Goal: Feedback & Contribution: Contribute content

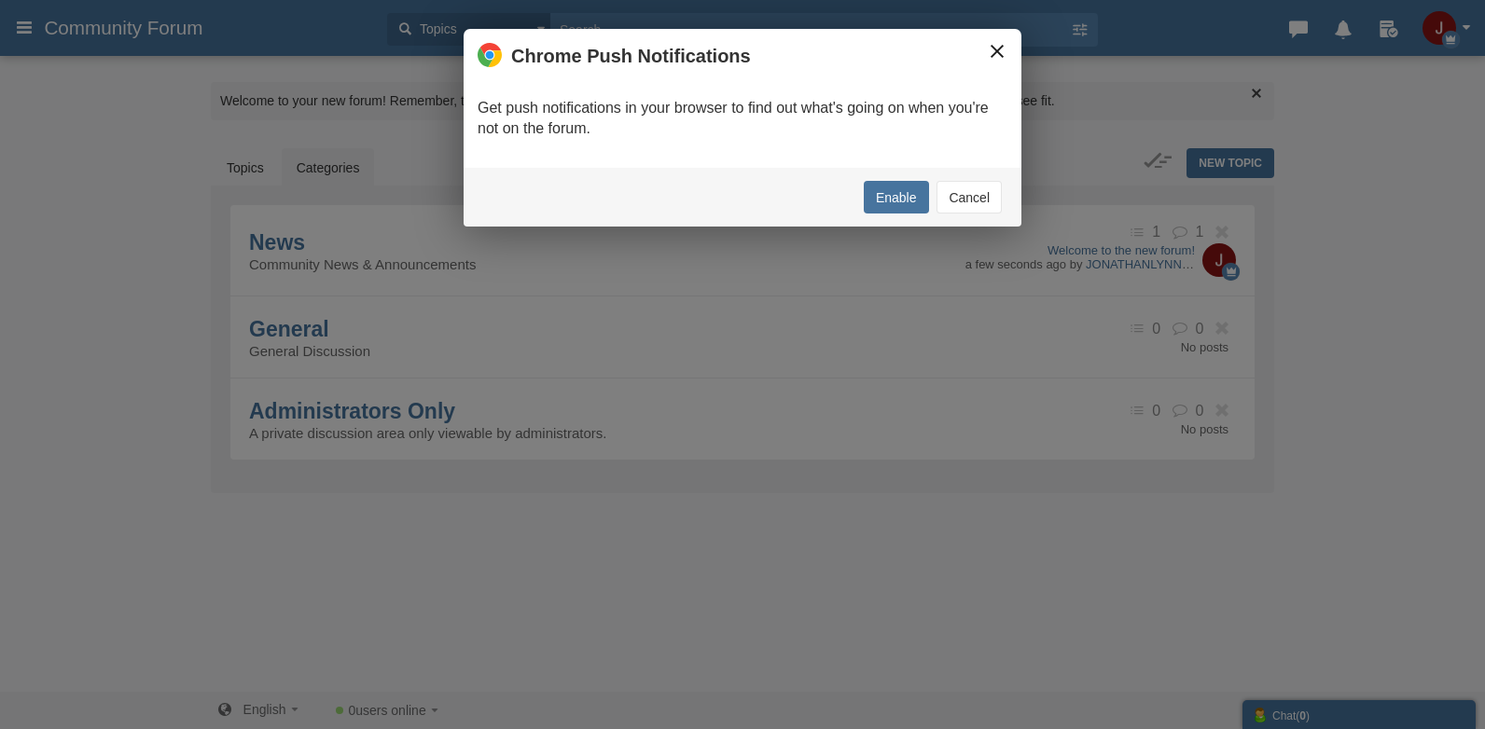
click at [988, 46] on button "×" at bounding box center [997, 51] width 21 height 21
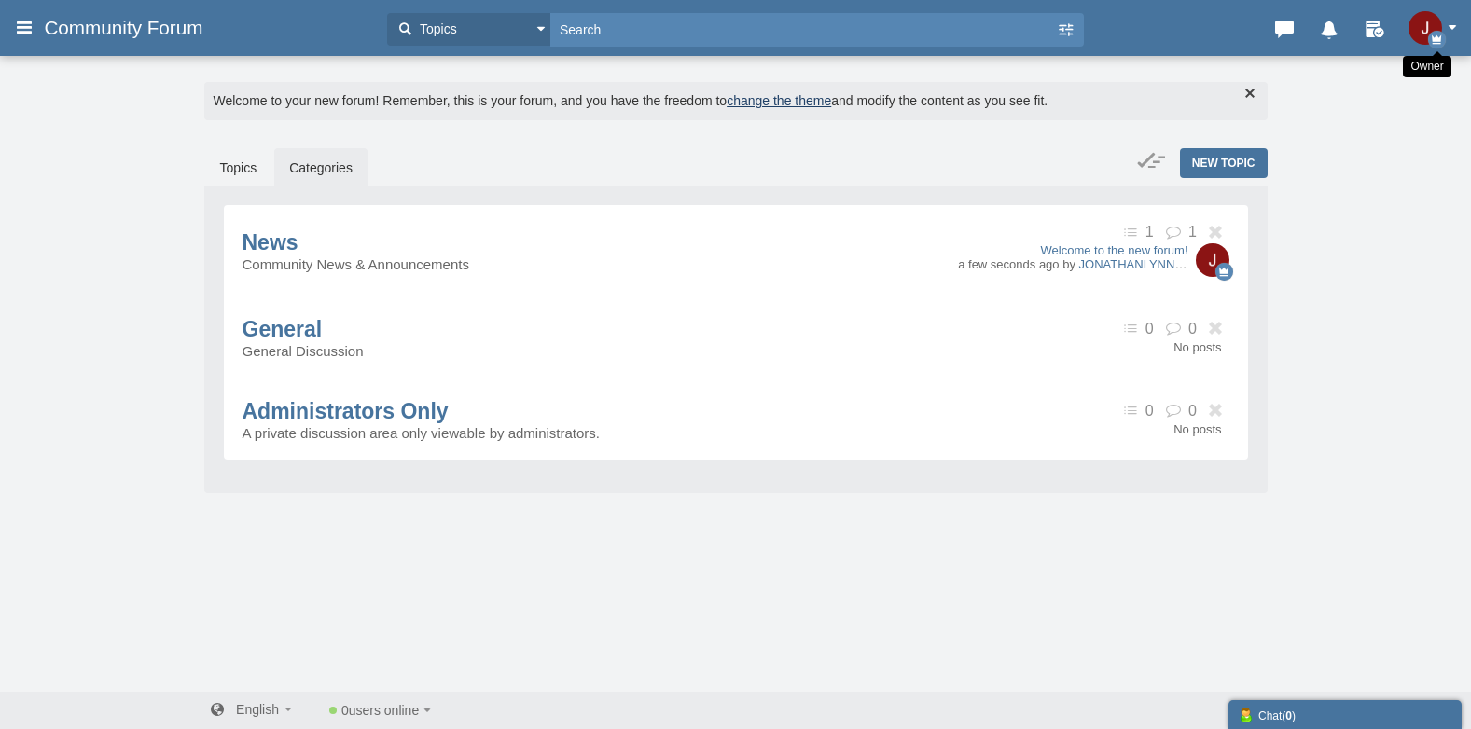
click at [1433, 34] on icon "button" at bounding box center [1437, 40] width 18 height 18
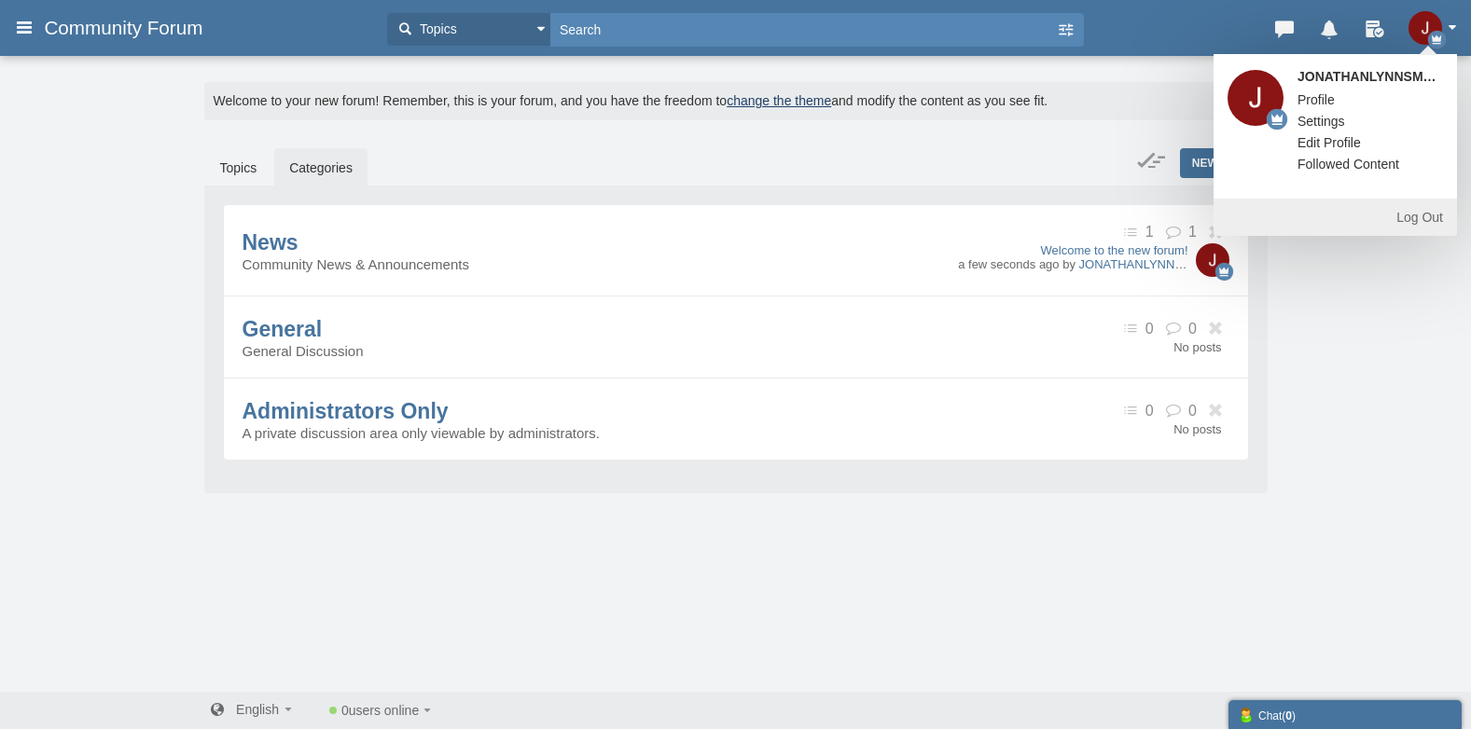
click at [1297, 97] on span "Profile" at bounding box center [1315, 99] width 37 height 15
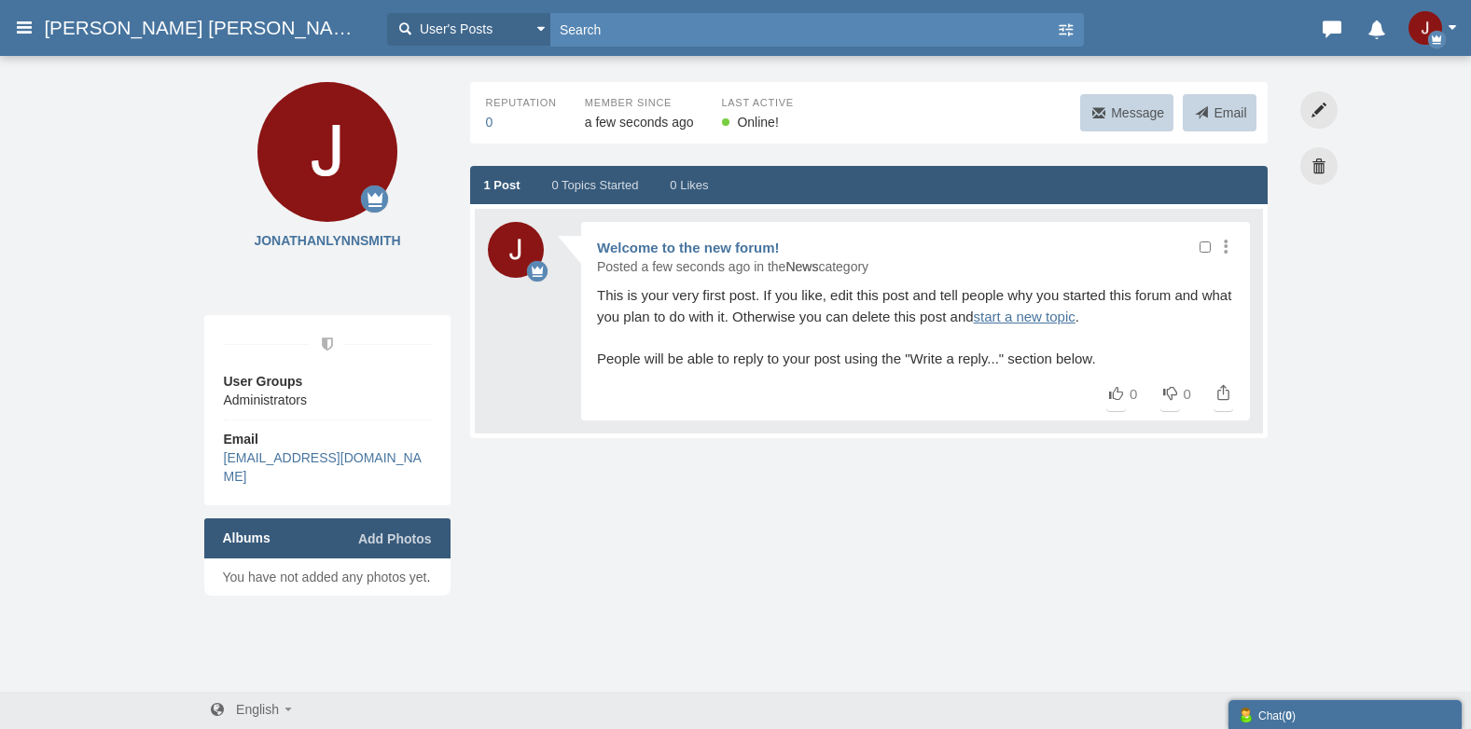
click at [384, 539] on input "file" at bounding box center [391, 539] width 81 height 19
type input "C:\fakepath\JONATHANLYNNSMITH.gif"
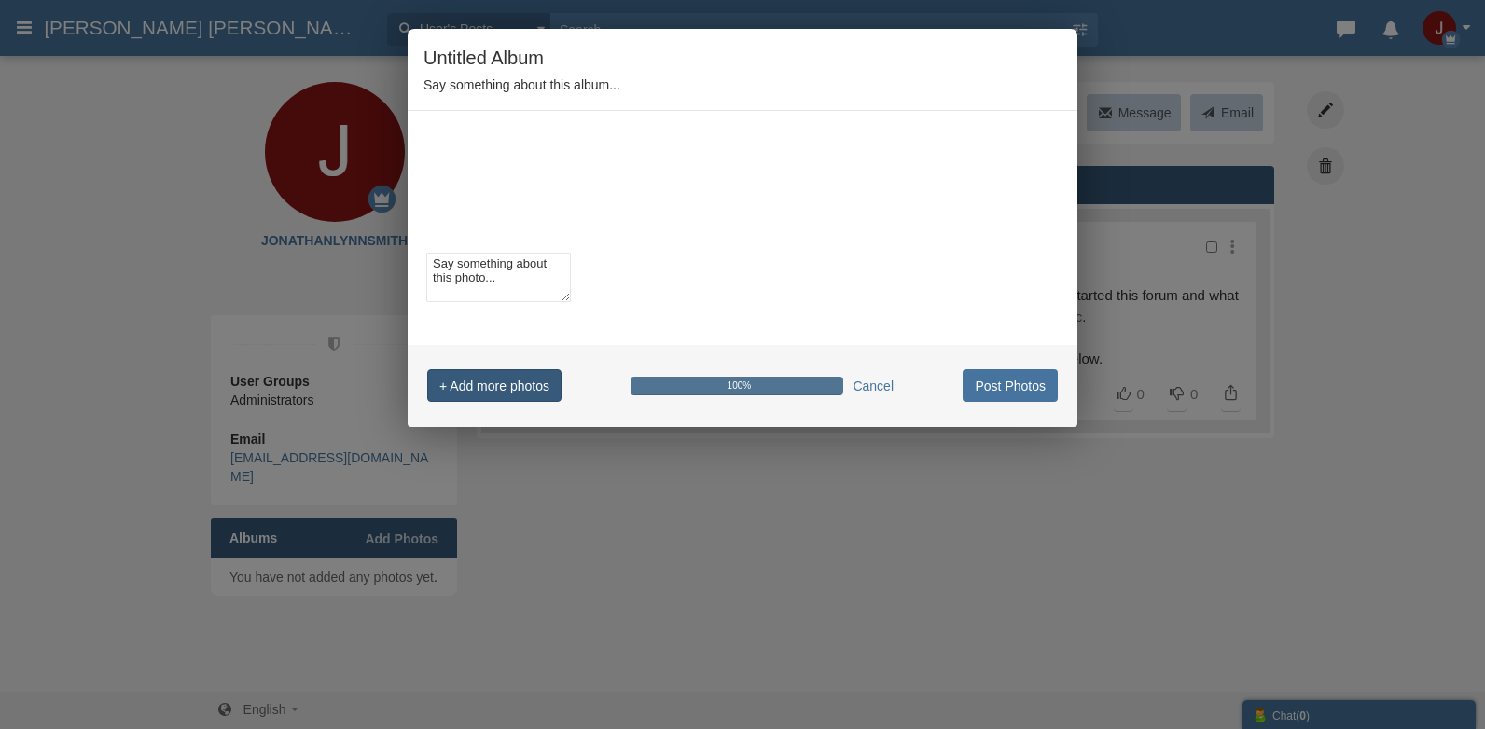
click at [470, 382] on input "+ Add more photos" at bounding box center [494, 385] width 134 height 33
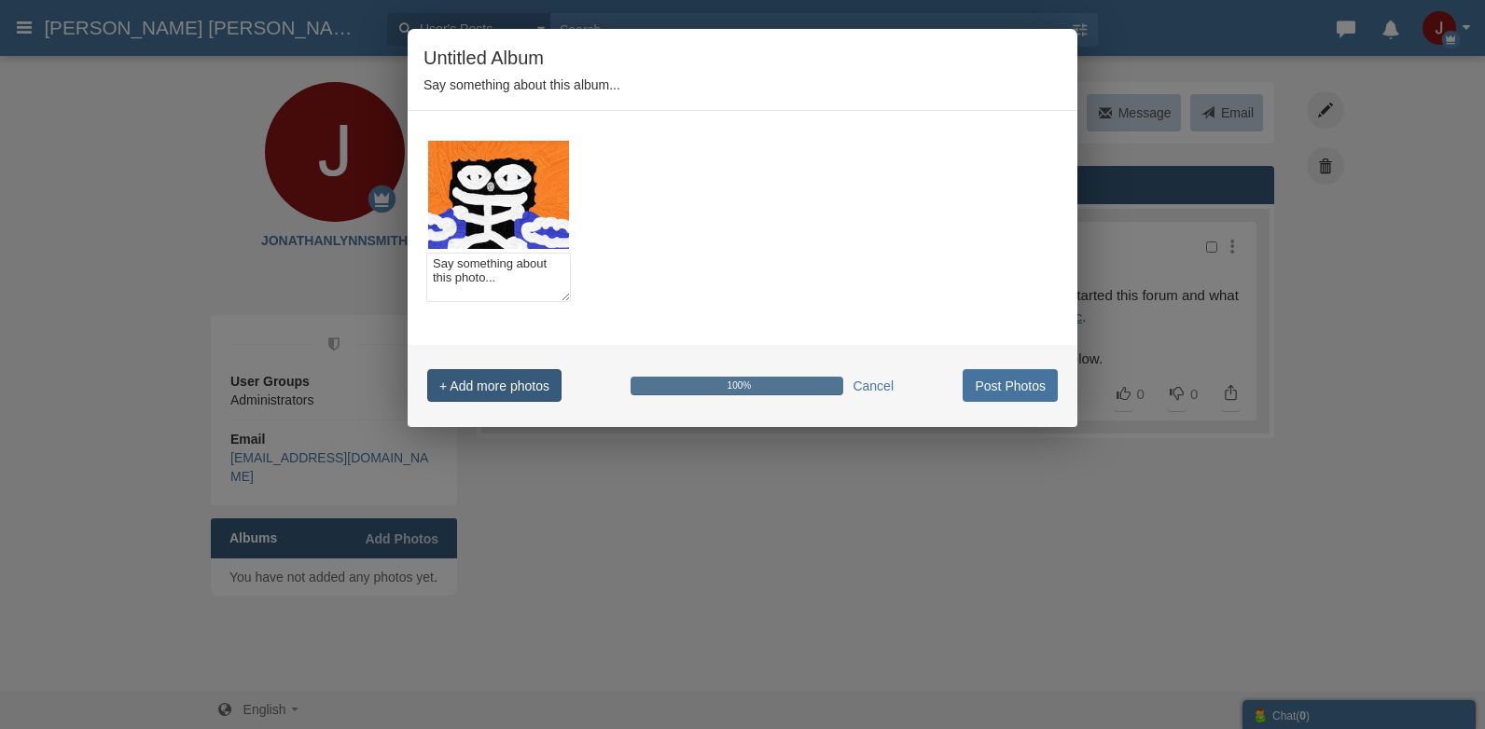
type input "C:\fakepath\JonathanLynnSmith (2).jpg"
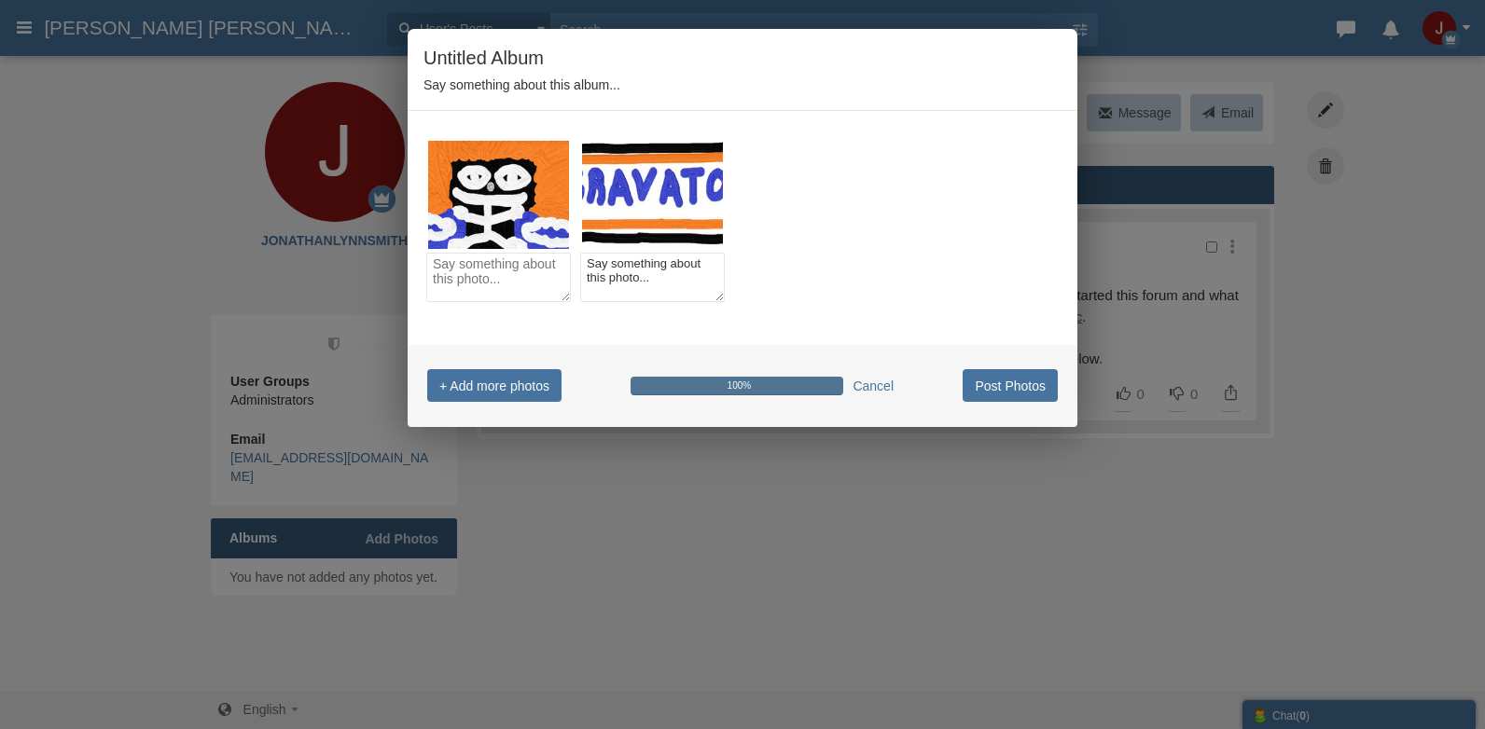
click at [472, 266] on textarea at bounding box center [498, 277] width 145 height 49
type textarea "Say something about this photo..."
click at [496, 245] on link at bounding box center [498, 195] width 141 height 108
click at [899, 398] on div "+ Add more photos 100% Cancel Post Photos" at bounding box center [743, 386] width 670 height 82
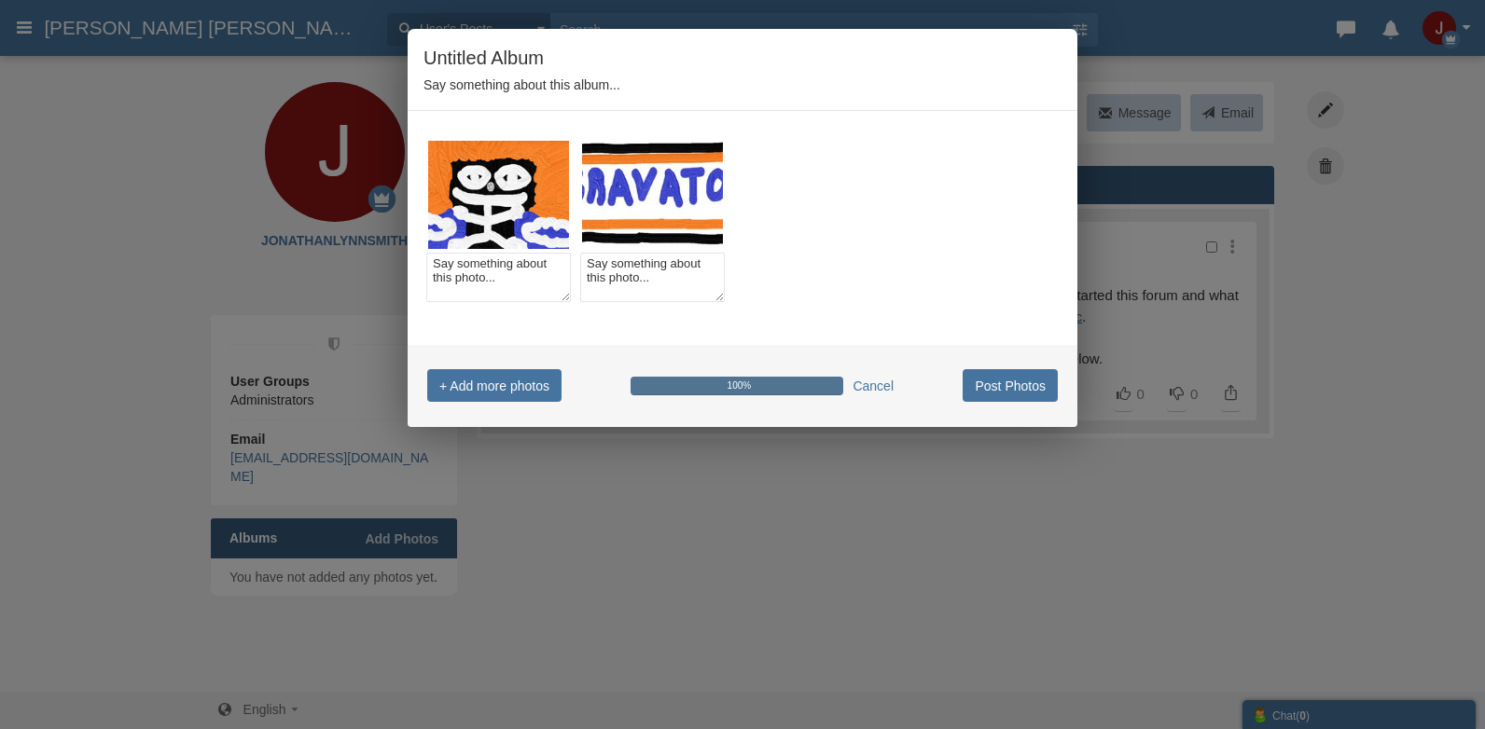
click at [864, 375] on div "+ Add more photos 100% Cancel Post Photos" at bounding box center [743, 386] width 670 height 82
click at [864, 380] on link "Cancel" at bounding box center [872, 386] width 41 height 19
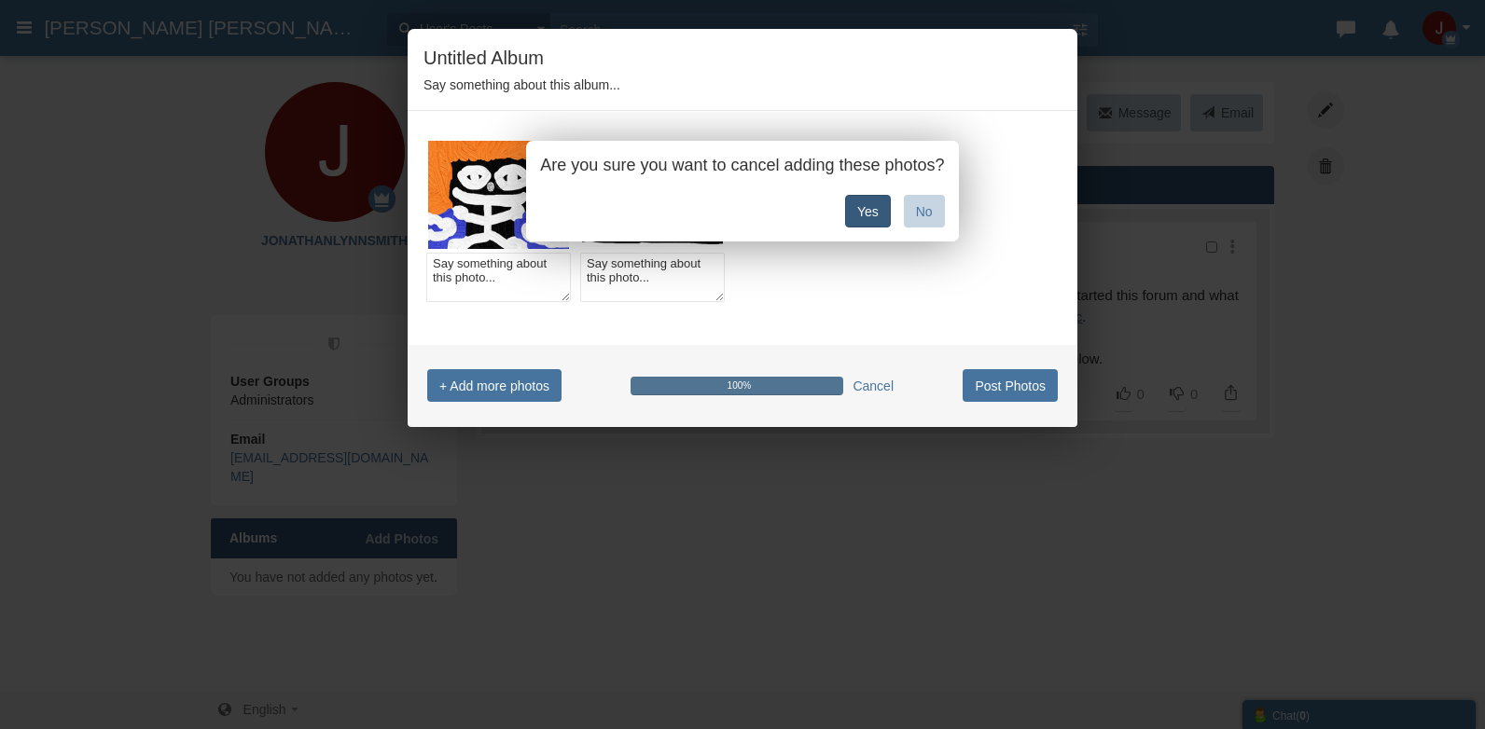
click at [862, 202] on link "Yes" at bounding box center [868, 211] width 46 height 33
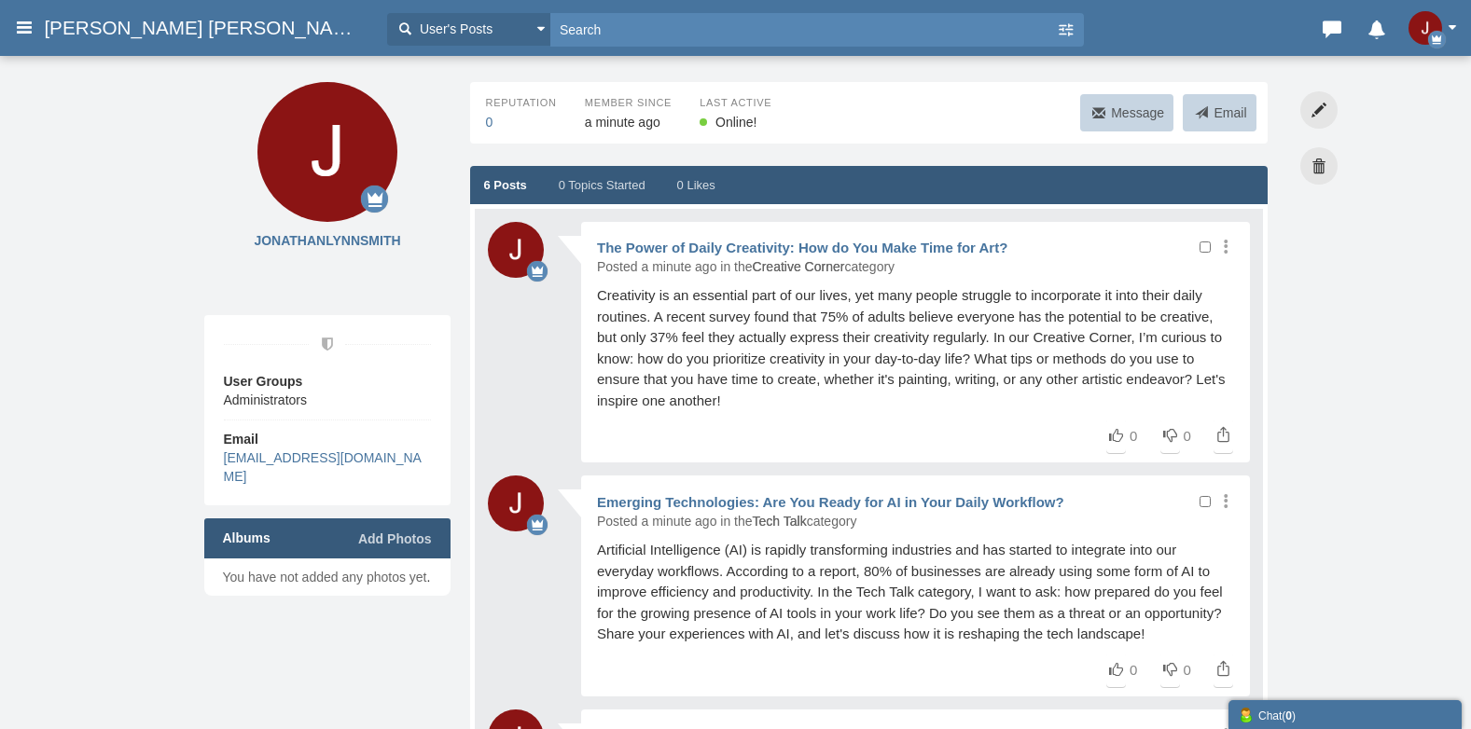
click at [401, 539] on input "file" at bounding box center [391, 539] width 81 height 19
type input "C:\fakepath\JonathanLynnSmith (2).jpg"
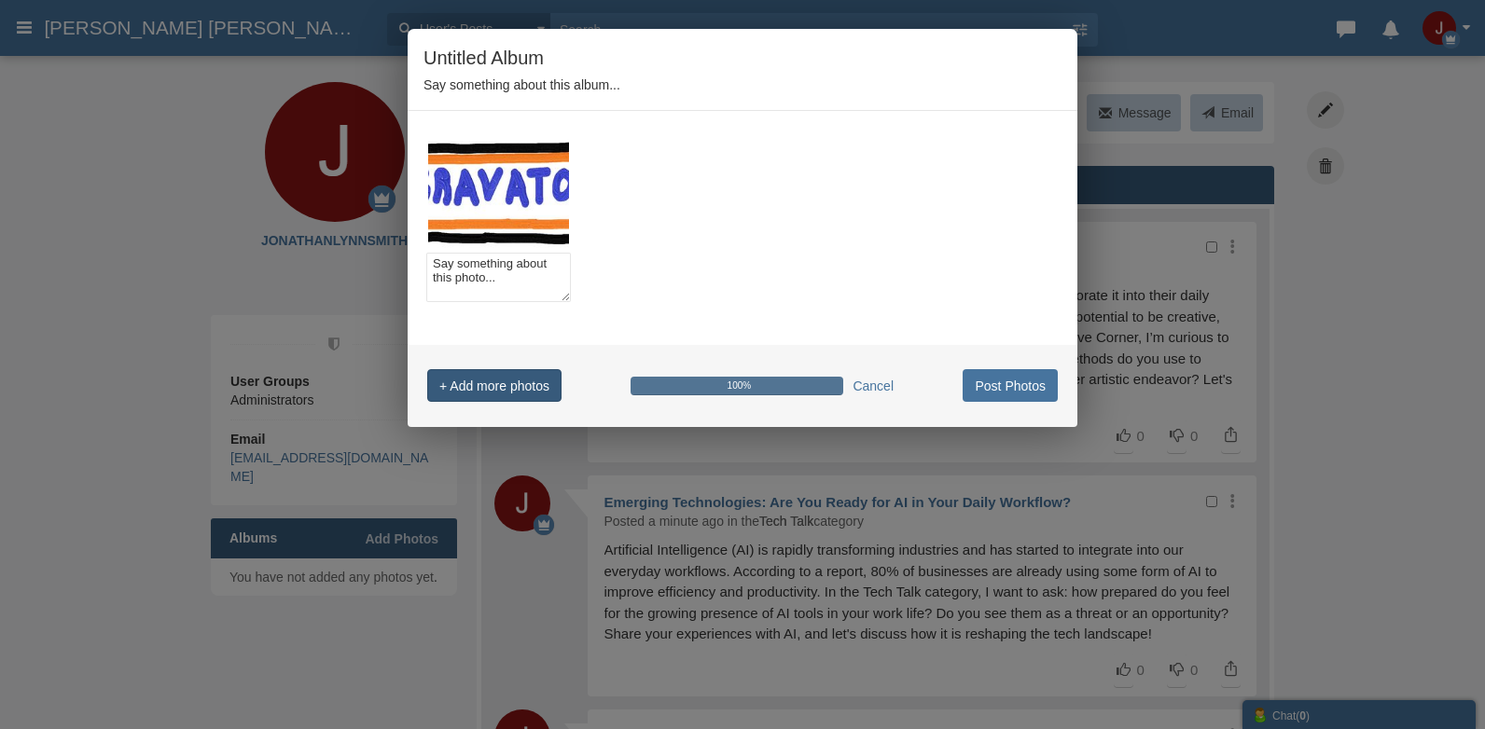
click at [429, 369] on input "+ Add more photos" at bounding box center [494, 385] width 134 height 33
type input "C:\fakepath\JONATHANLYNNSMITH.gif"
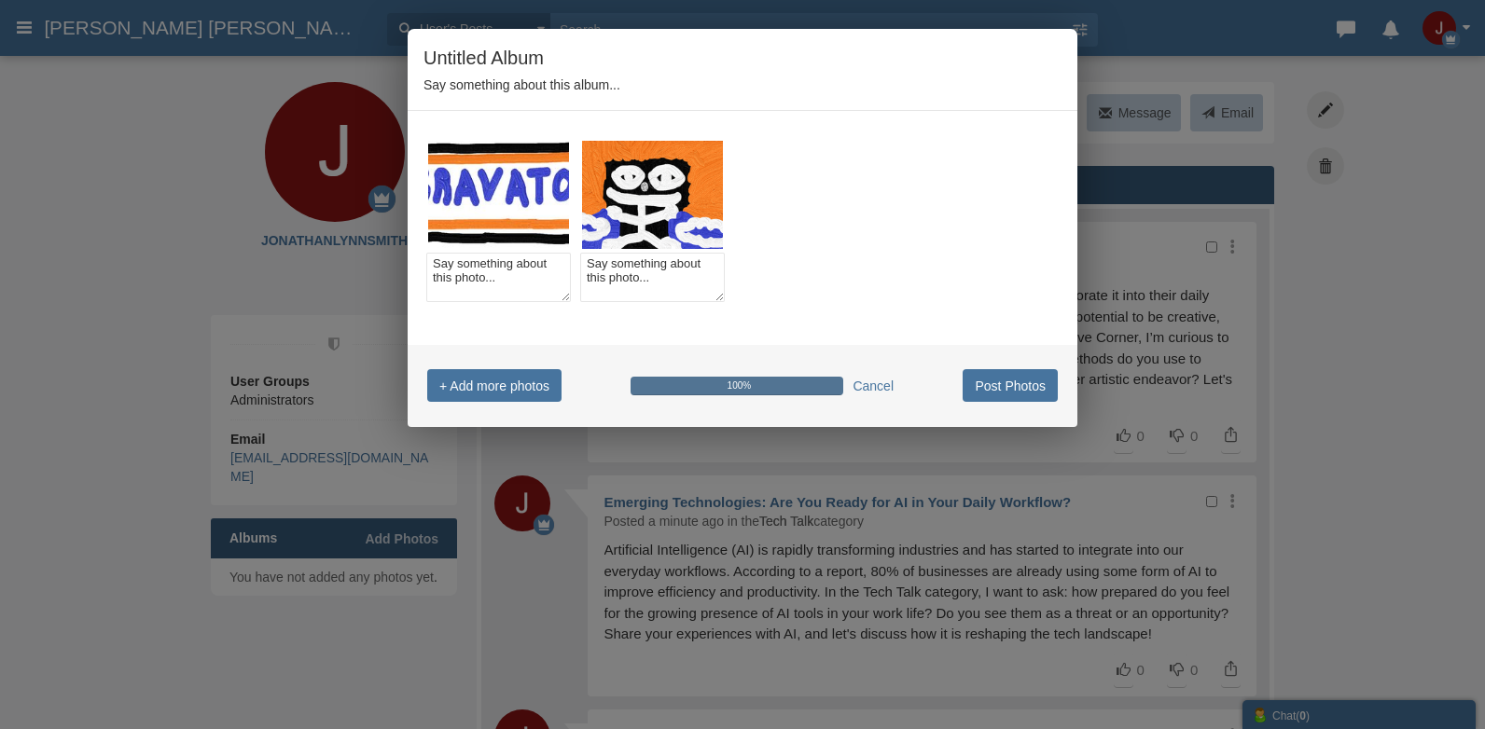
click at [480, 580] on div "Untitled Album Say something about this album... 97% Make album cover Remove ph…" at bounding box center [742, 364] width 1485 height 729
click at [504, 622] on div "Untitled Album Say something about this album... 97% Make album cover Remove ph…" at bounding box center [742, 364] width 1485 height 729
click at [466, 641] on div "Untitled Album Say something about this album... 97% Make album cover Remove ph…" at bounding box center [742, 364] width 1485 height 729
click at [404, 663] on div "Untitled Album Say something about this album... 97% Make album cover Remove ph…" at bounding box center [742, 364] width 1485 height 729
click at [379, 200] on div "Untitled Album Say something about this album... 97% Make album cover Remove ph…" at bounding box center [742, 364] width 1485 height 729
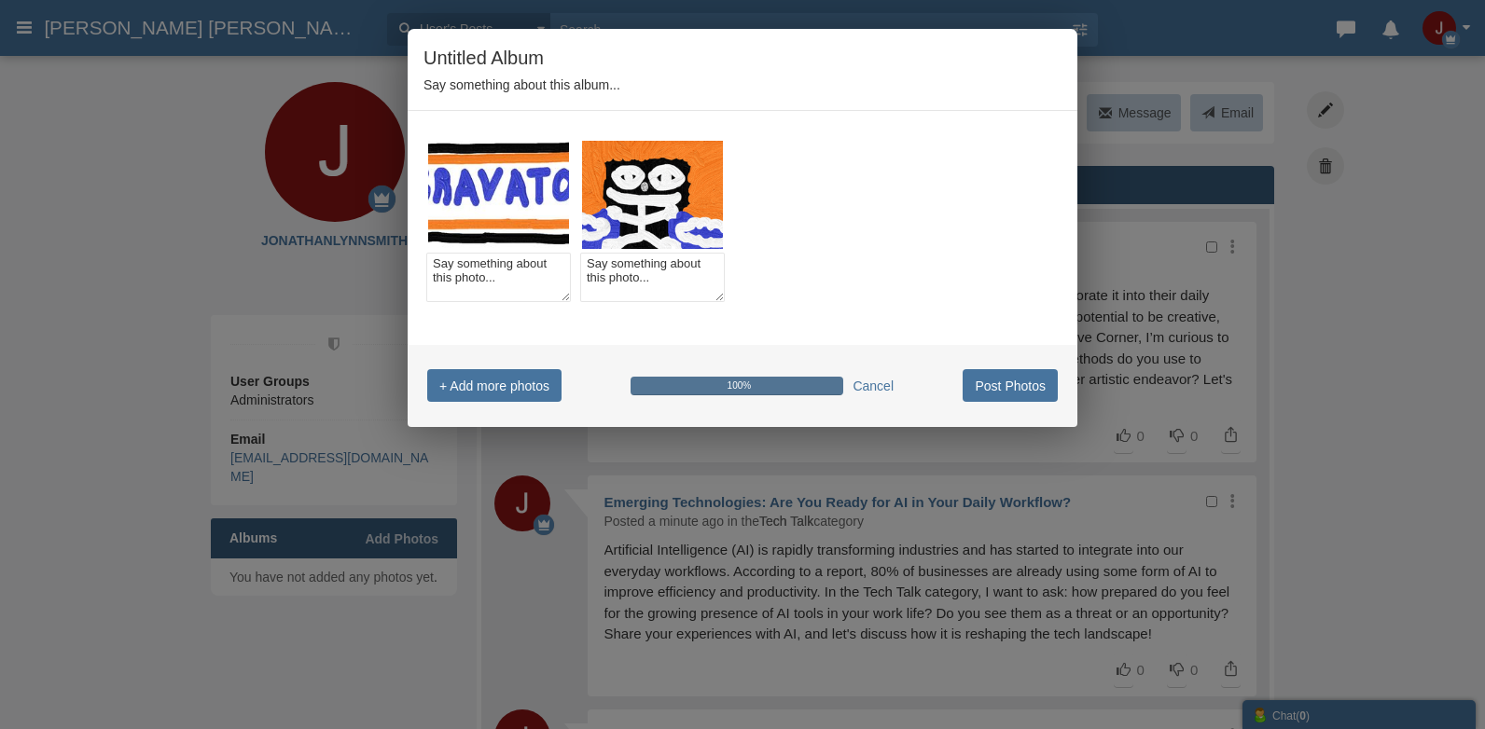
click at [385, 195] on div "Untitled Album Say something about this album... 97% Make album cover Remove ph…" at bounding box center [742, 364] width 1485 height 729
click at [890, 378] on link "Cancel" at bounding box center [872, 386] width 41 height 19
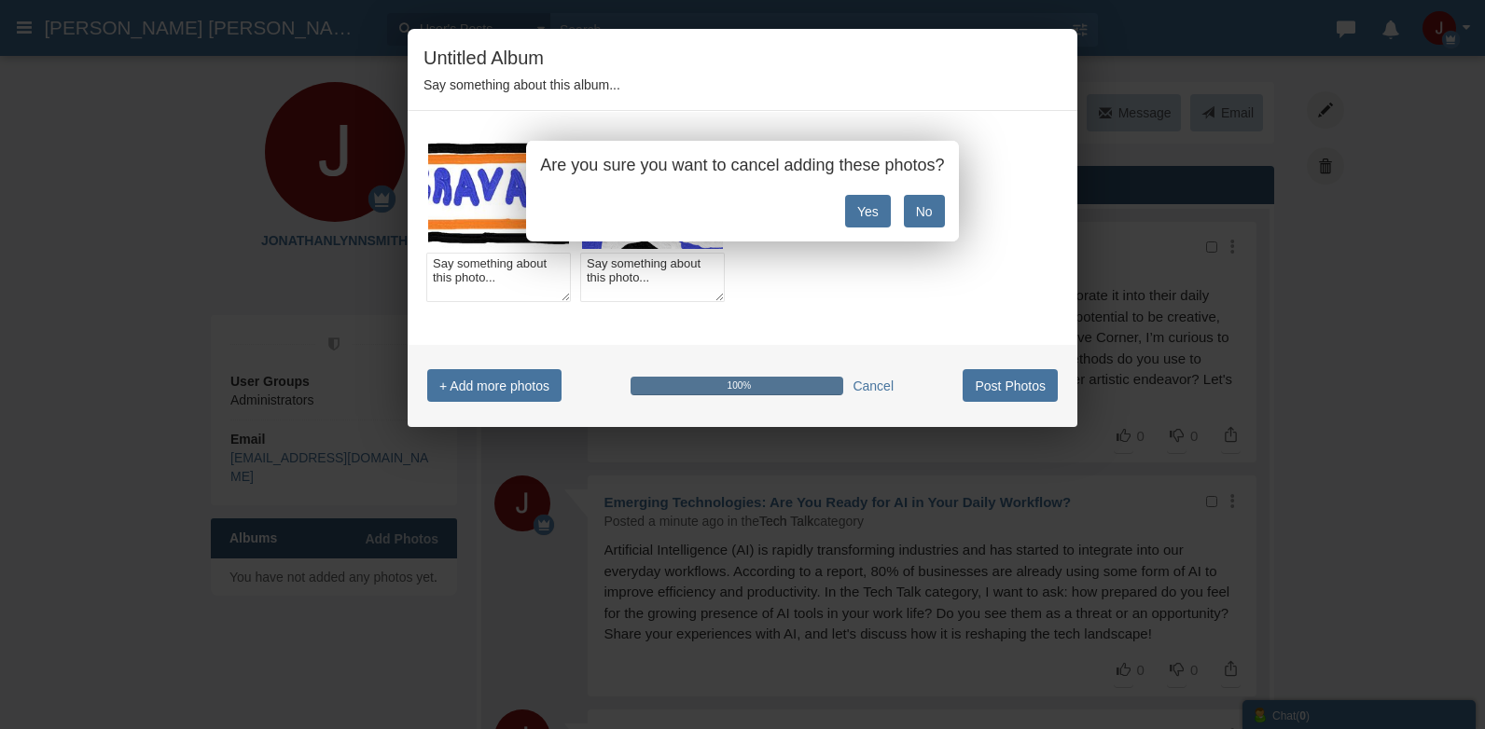
click at [915, 203] on link "No" at bounding box center [924, 211] width 41 height 33
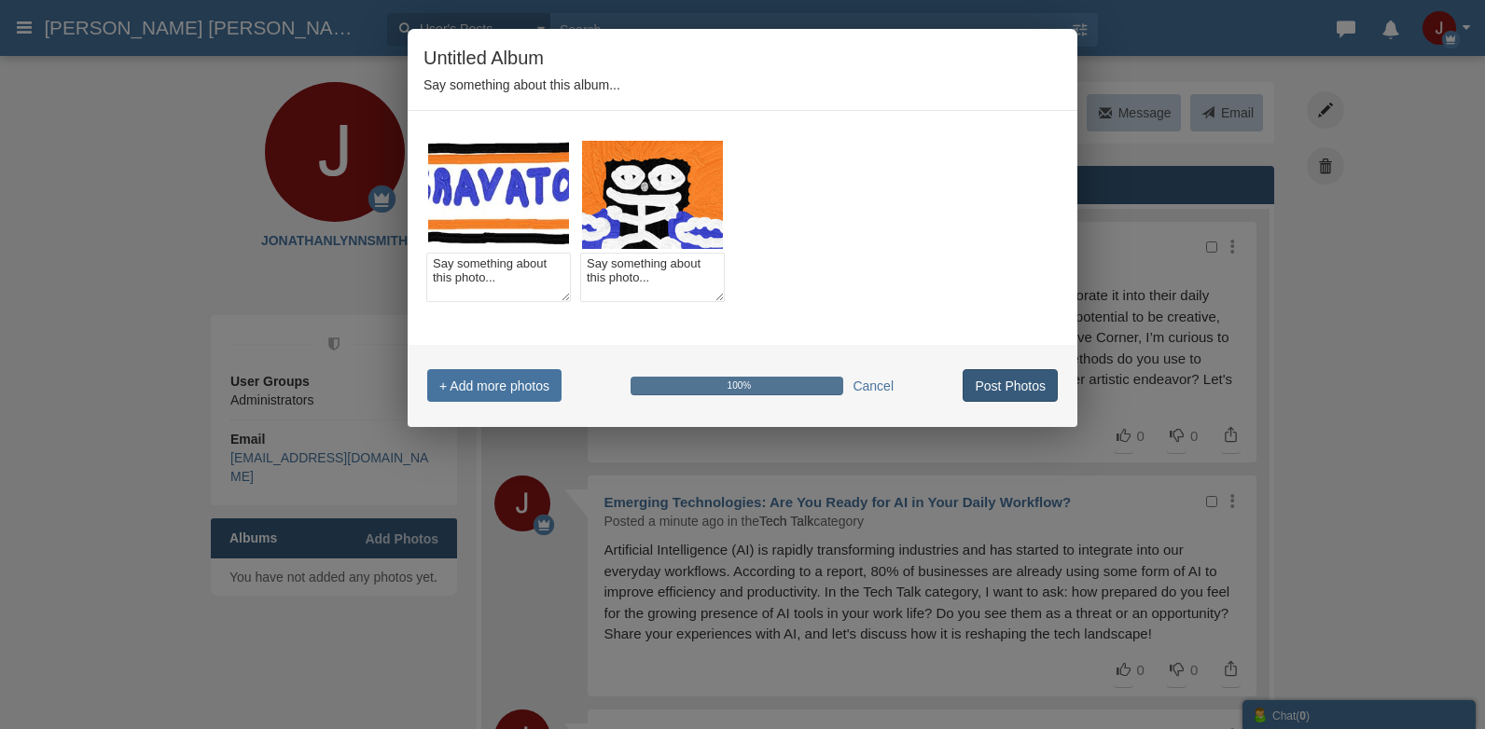
click at [995, 385] on input "Post Photos" at bounding box center [1009, 385] width 95 height 33
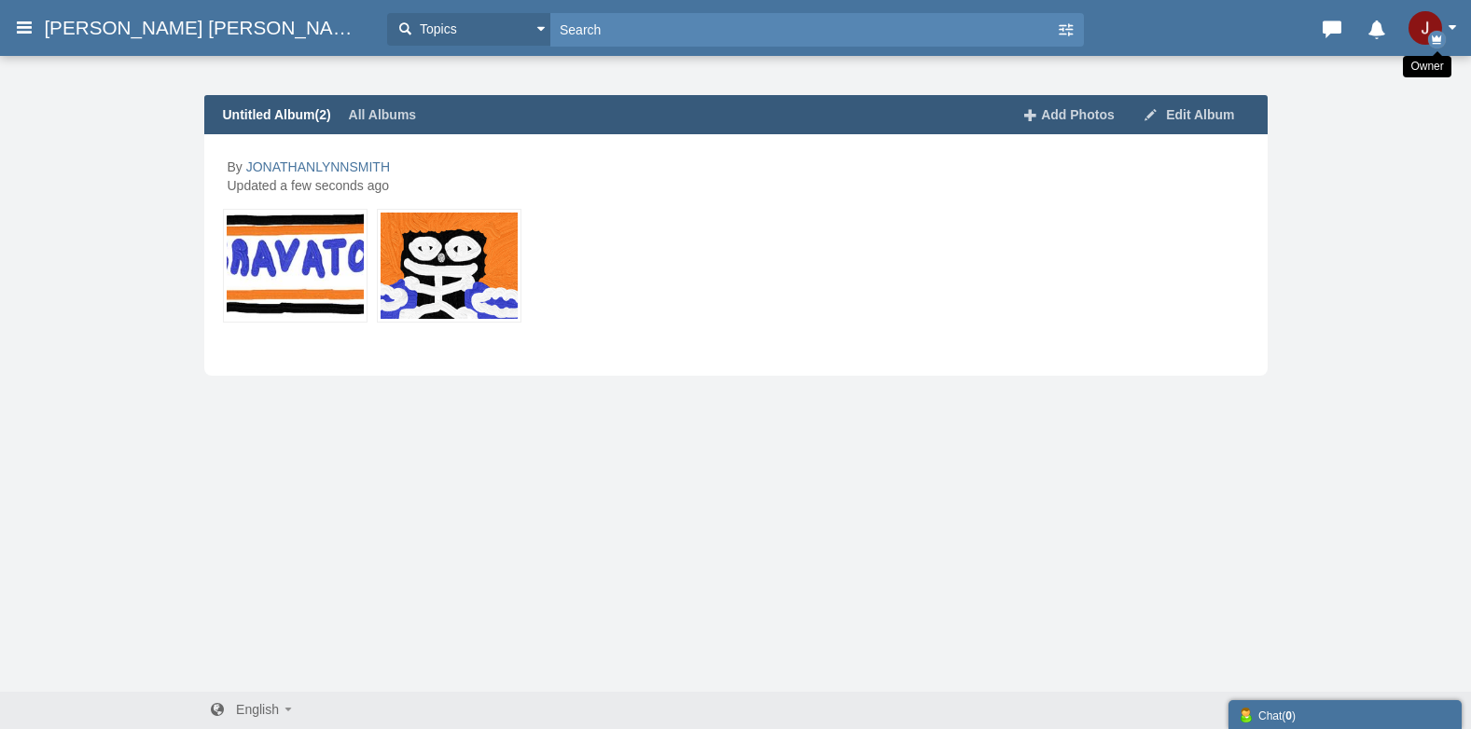
click at [1436, 20] on img "button" at bounding box center [1425, 28] width 34 height 34
click at [1274, 111] on div "Untitled Album (2) All Albums Edit Album Add Photos By JONATHANLYNNSMITH Update…" at bounding box center [735, 229] width 1091 height 294
click at [1434, 26] on img "button" at bounding box center [1425, 28] width 34 height 34
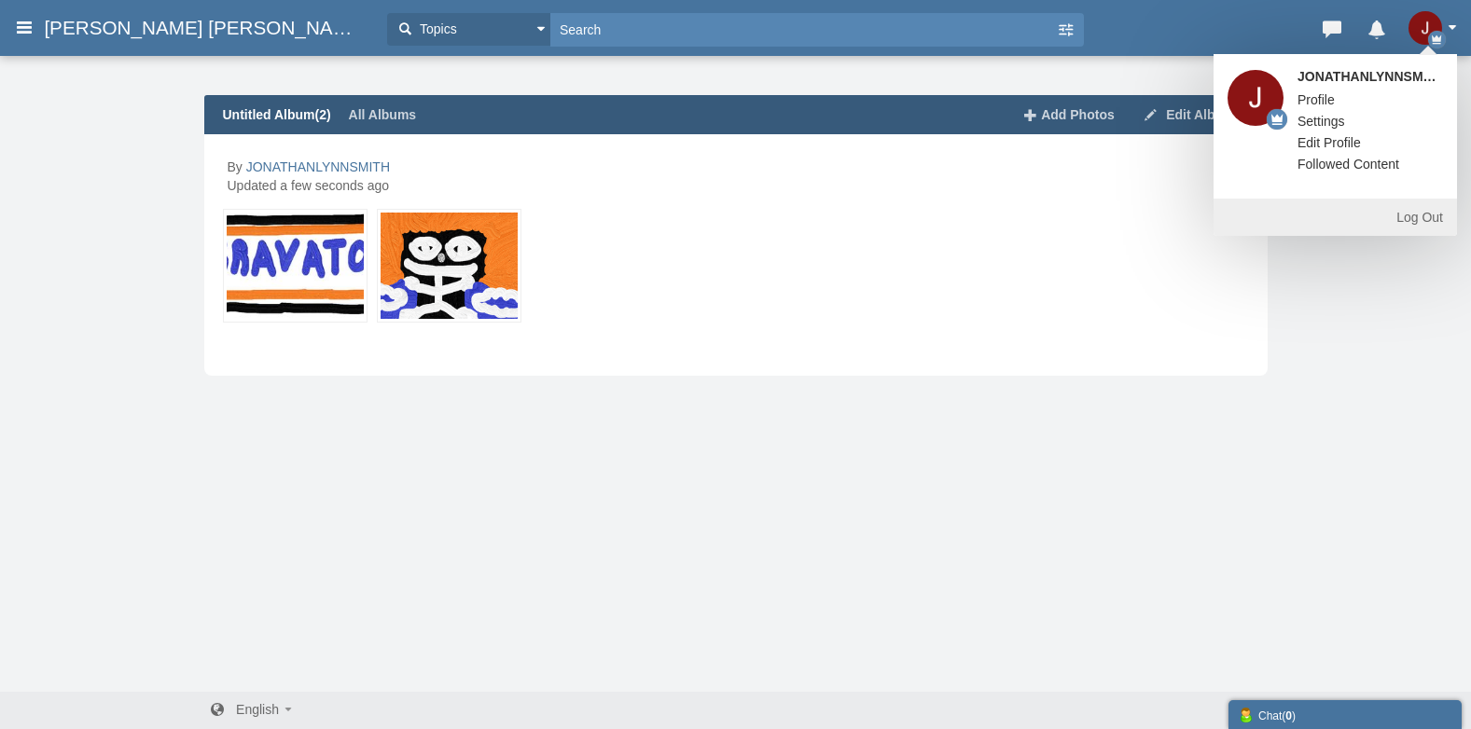
click at [1268, 110] on img at bounding box center [1255, 98] width 56 height 56
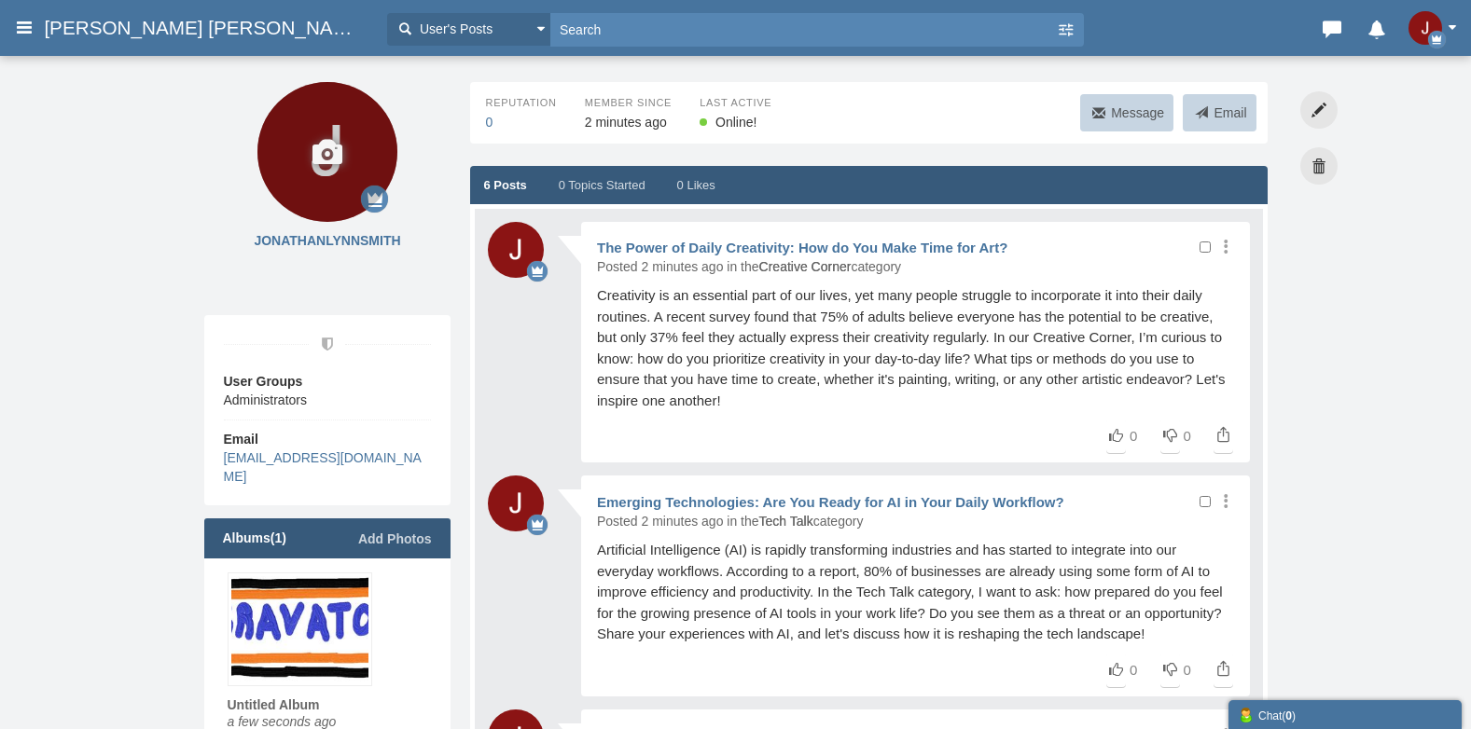
click at [370, 188] on icon at bounding box center [327, 152] width 140 height 140
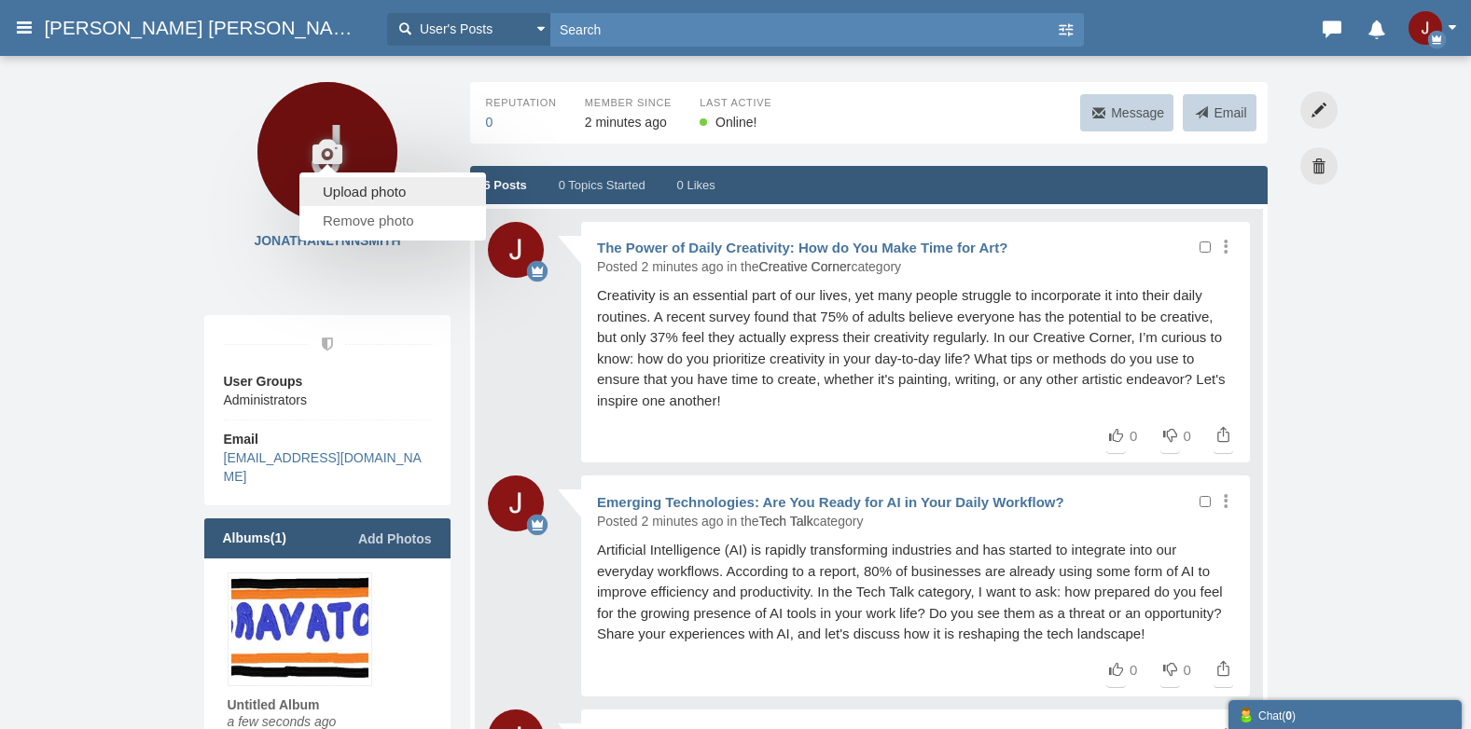
click at [326, 183] on link "Upload photo" at bounding box center [392, 191] width 187 height 29
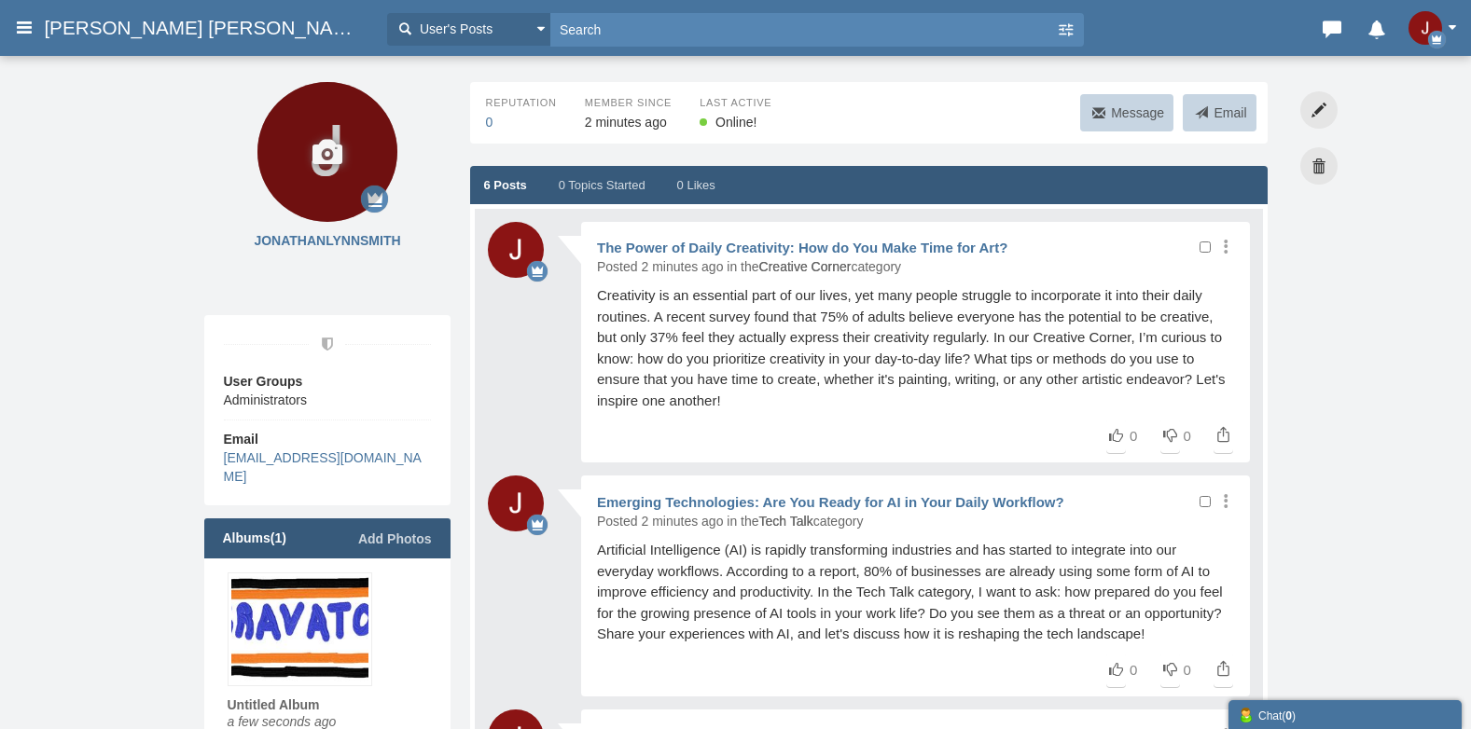
type input "C:\fakepath\JonathanLynnSmith.png"
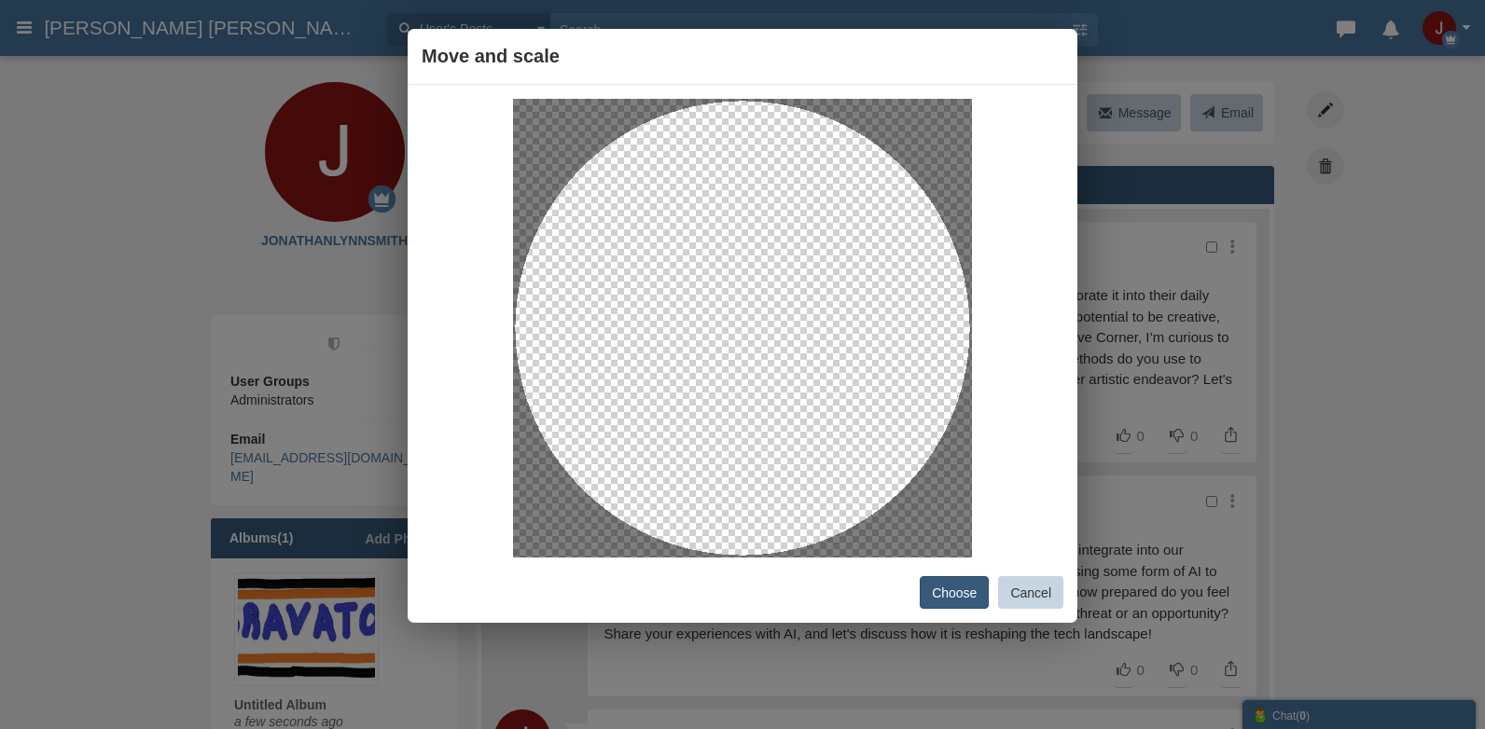
click at [948, 581] on button "Choose" at bounding box center [953, 592] width 69 height 33
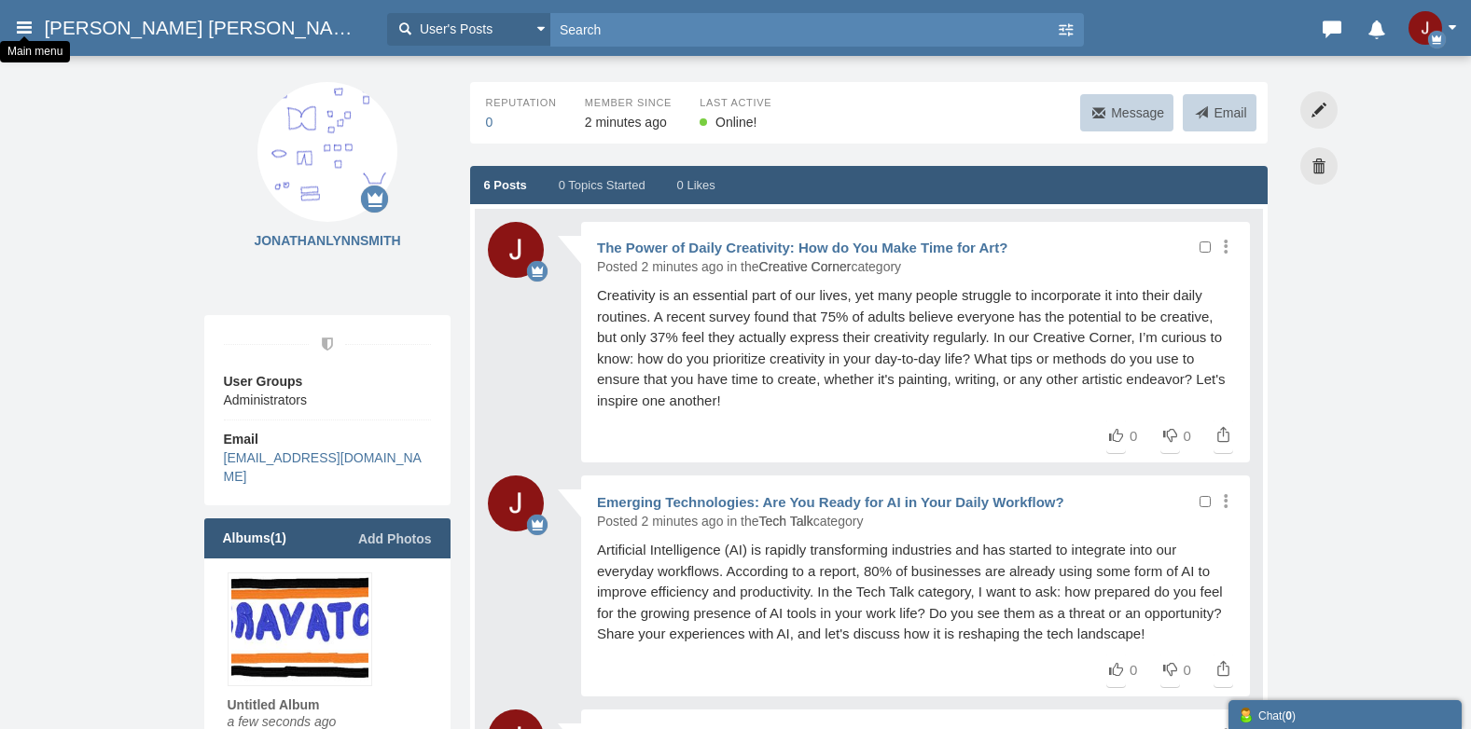
click at [30, 27] on icon at bounding box center [24, 27] width 21 height 34
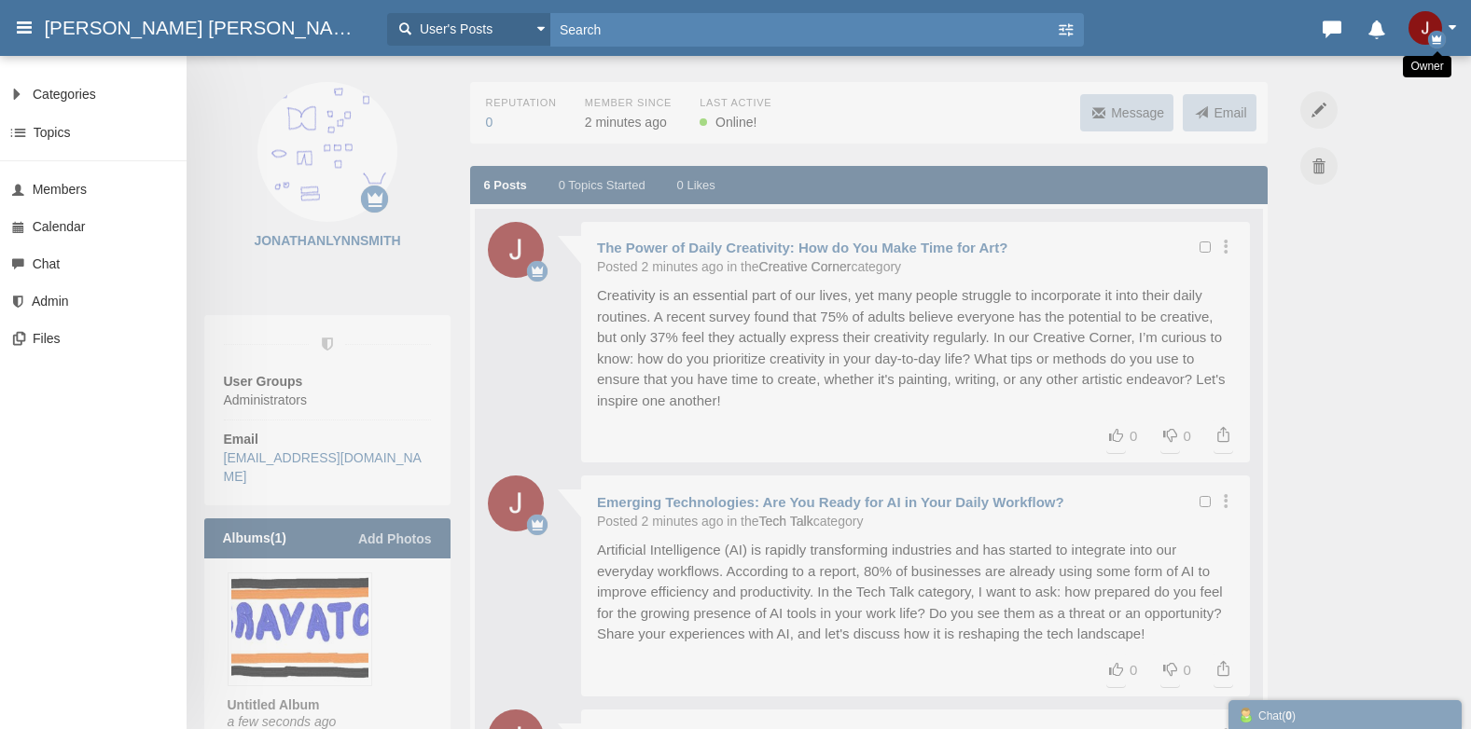
click at [1437, 30] on span "Owner" at bounding box center [1425, 28] width 34 height 34
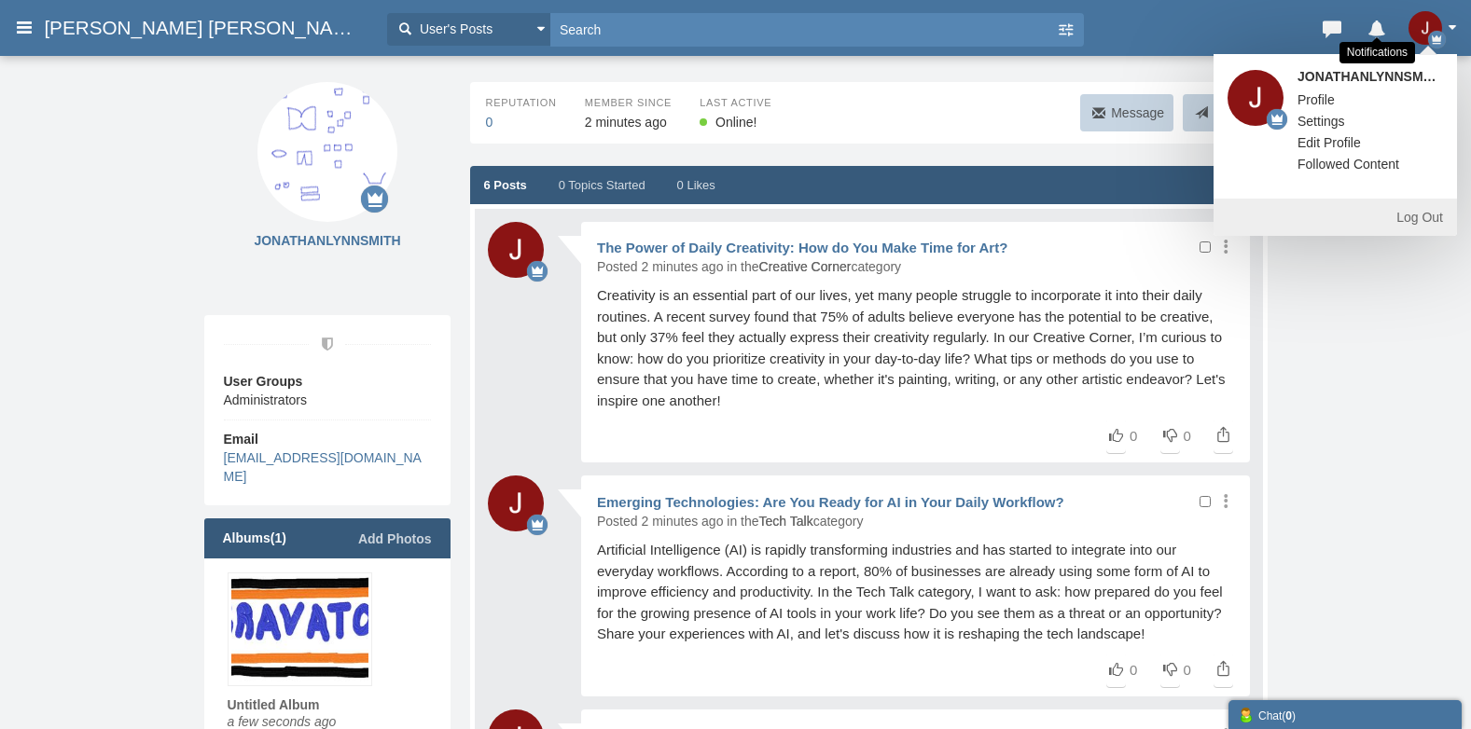
click at [1373, 36] on link "Notifications" at bounding box center [1376, 27] width 45 height 32
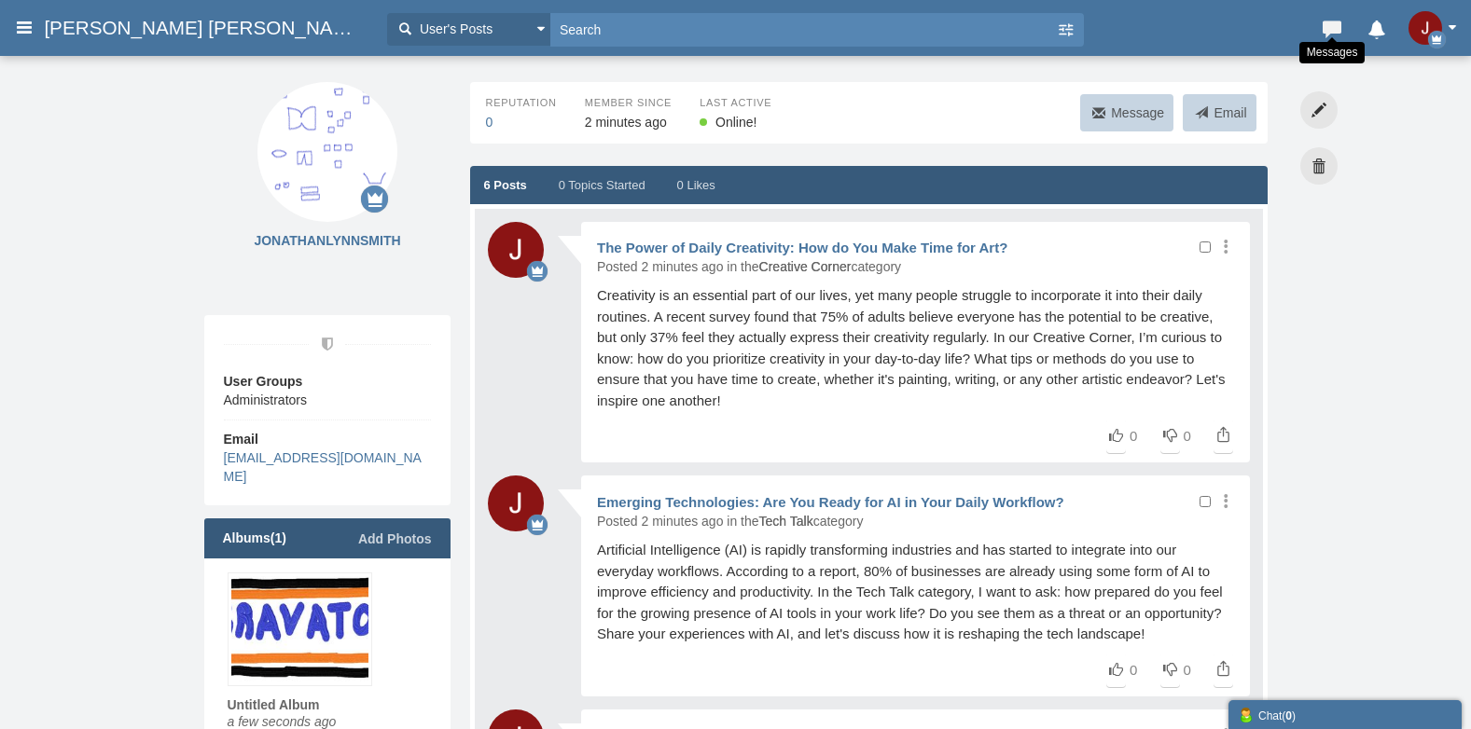
click at [1331, 30] on icon at bounding box center [1332, 25] width 26 height 19
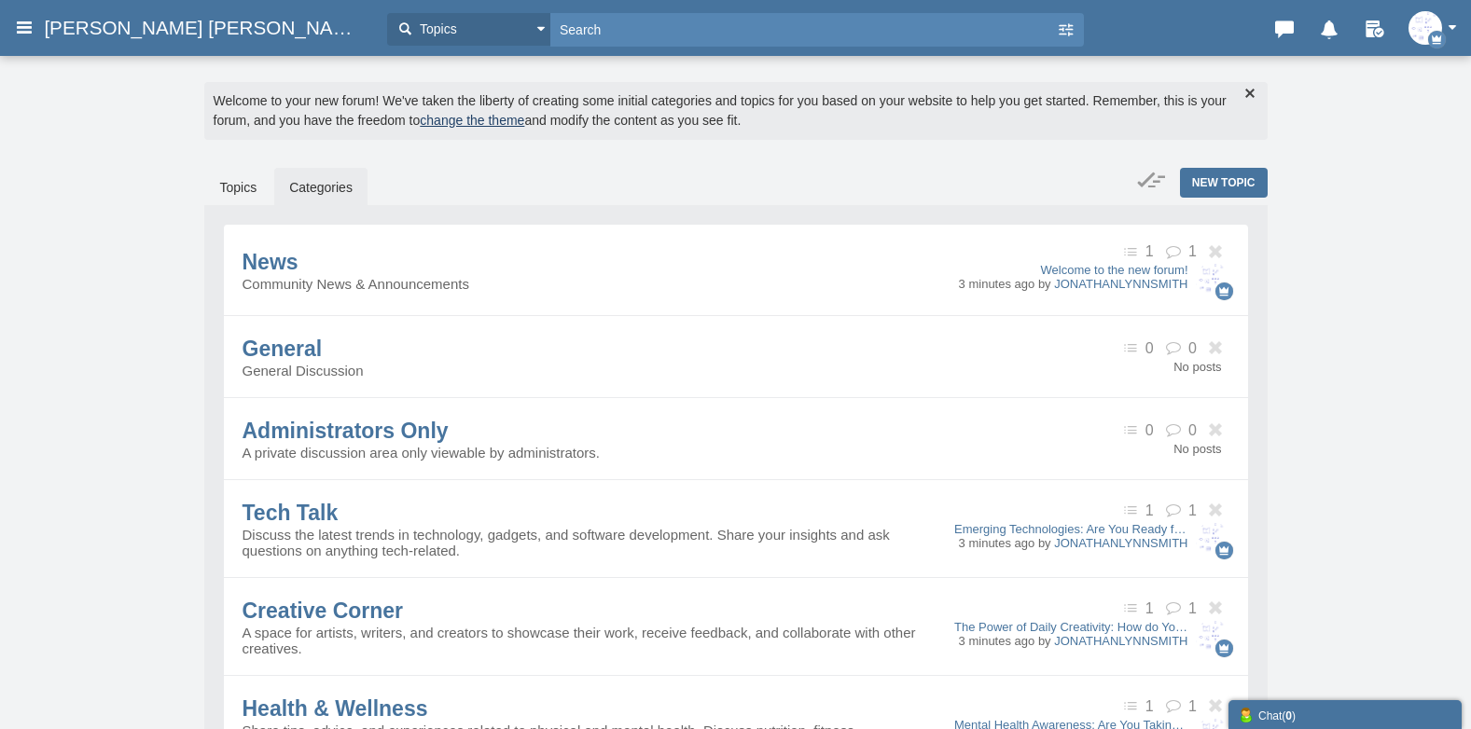
click at [1343, 384] on div "Messages are turned off. Enable them to send or receive messages. Enable Messag…" at bounding box center [735, 552] width 1471 height 996
click at [1417, 22] on img "button" at bounding box center [1425, 28] width 34 height 34
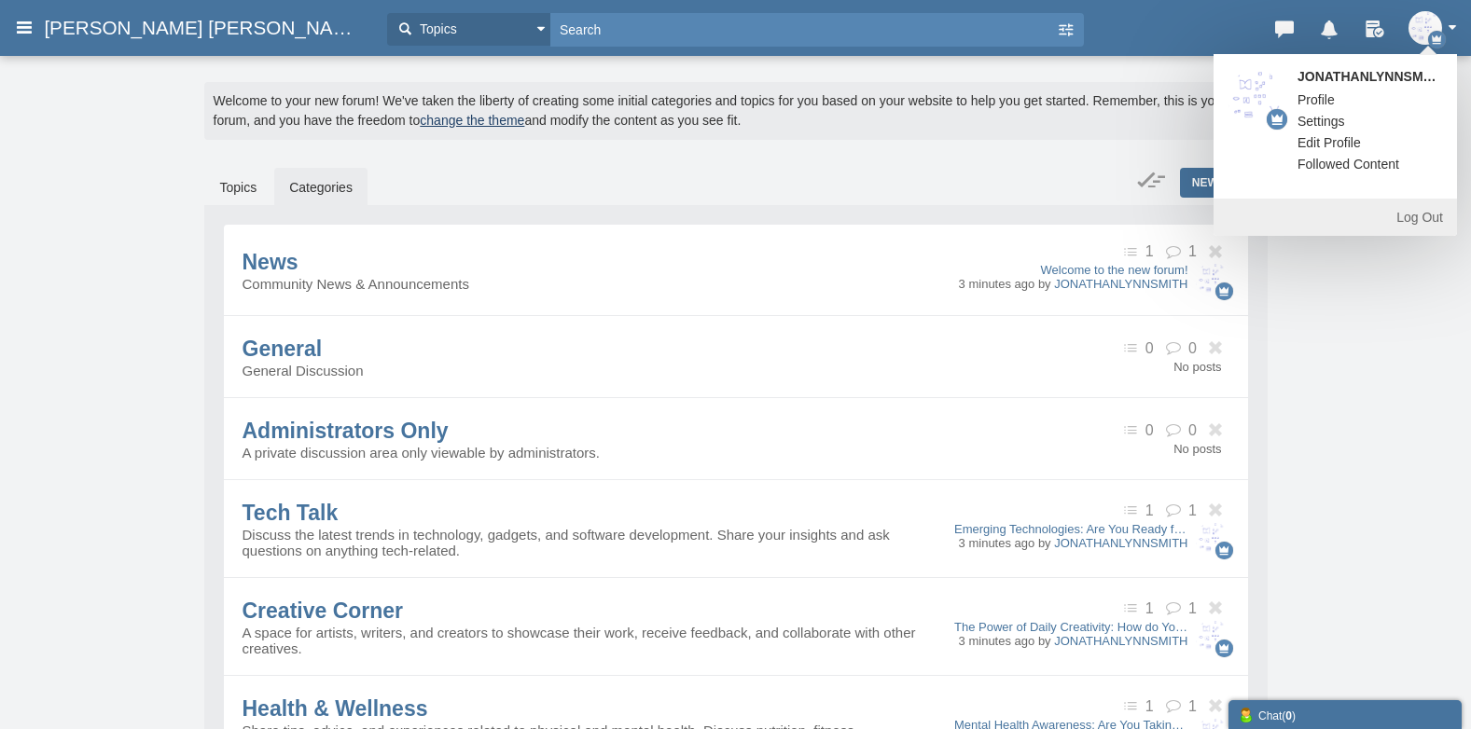
click at [1297, 136] on link "Edit Profile" at bounding box center [1328, 142] width 91 height 19
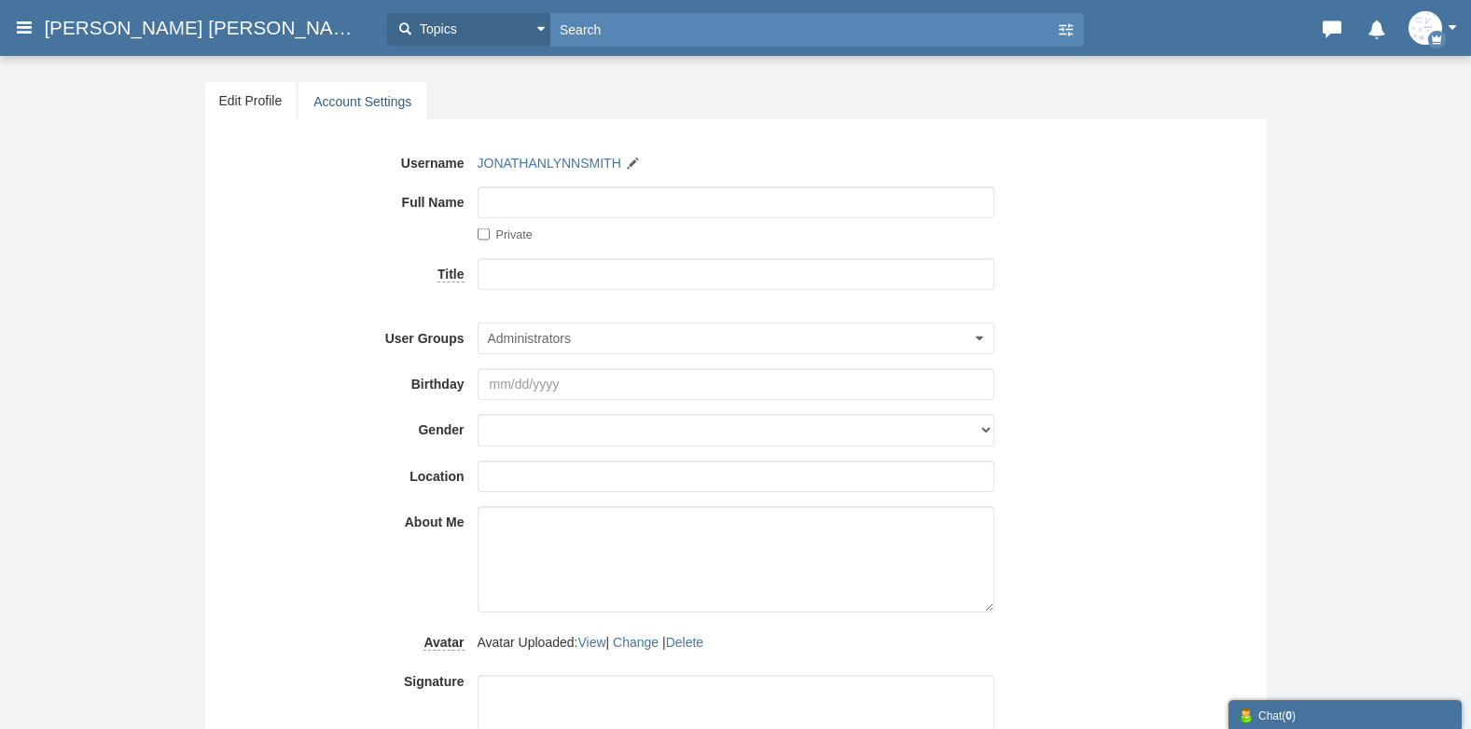
click at [329, 87] on link "Account Settings" at bounding box center [362, 101] width 128 height 39
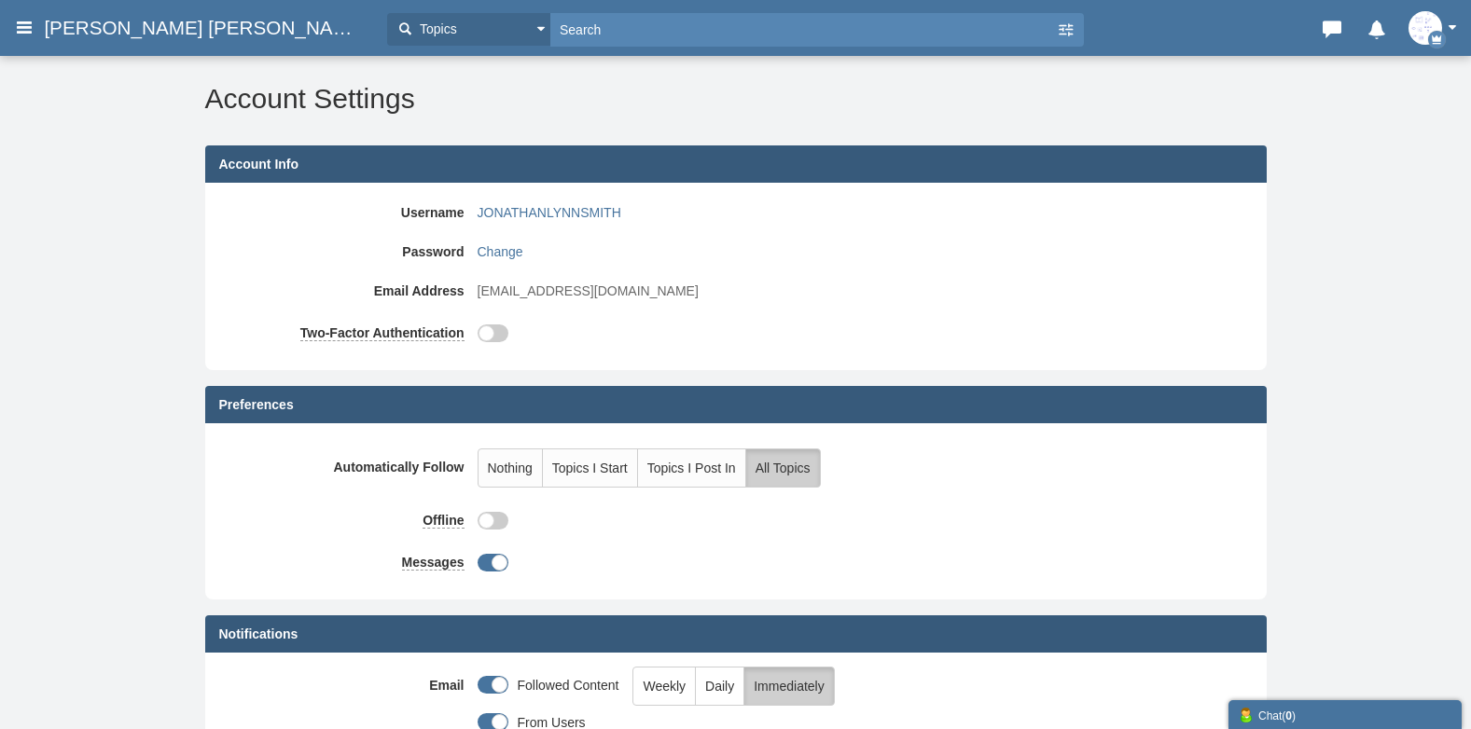
click at [1427, 29] on img "button" at bounding box center [1425, 28] width 34 height 34
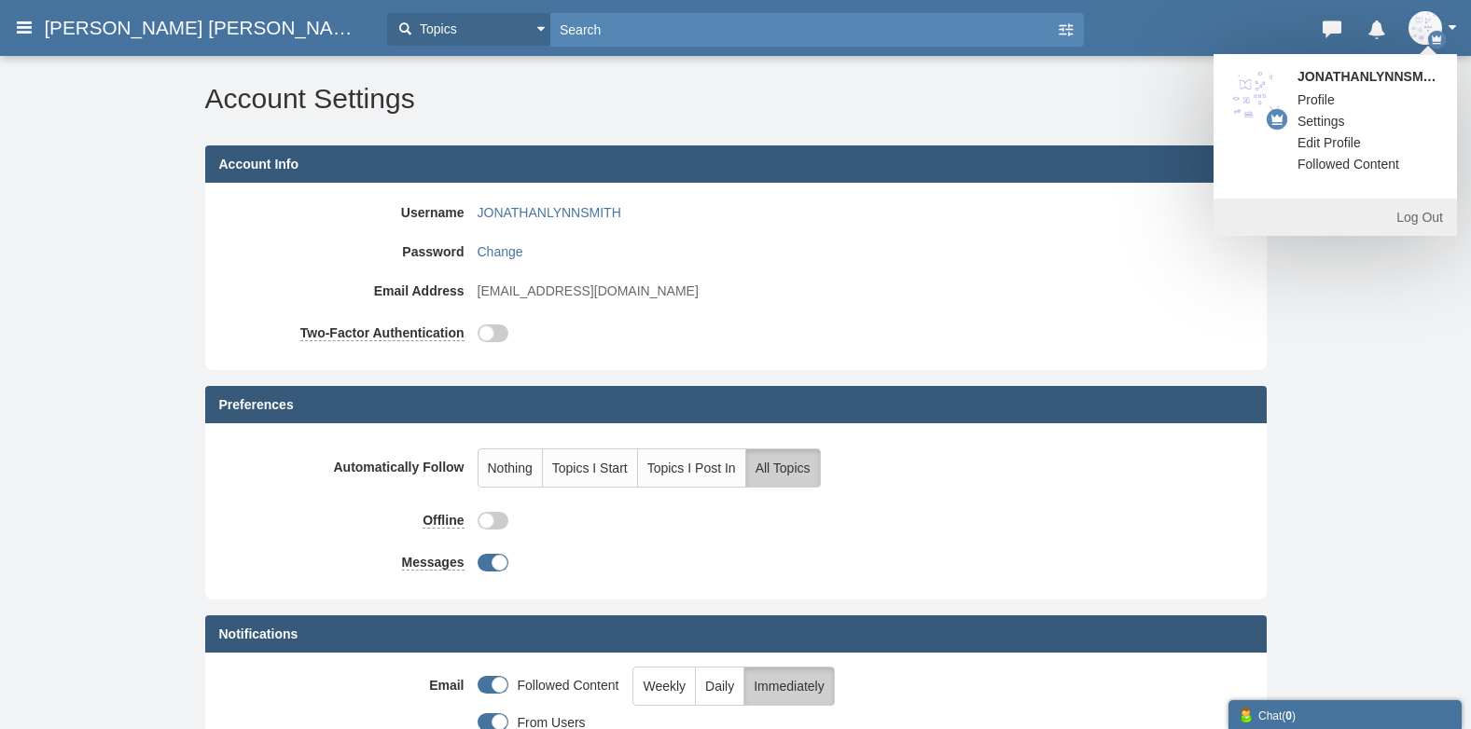
click at [1300, 115] on link "Settings" at bounding box center [1321, 121] width 76 height 19
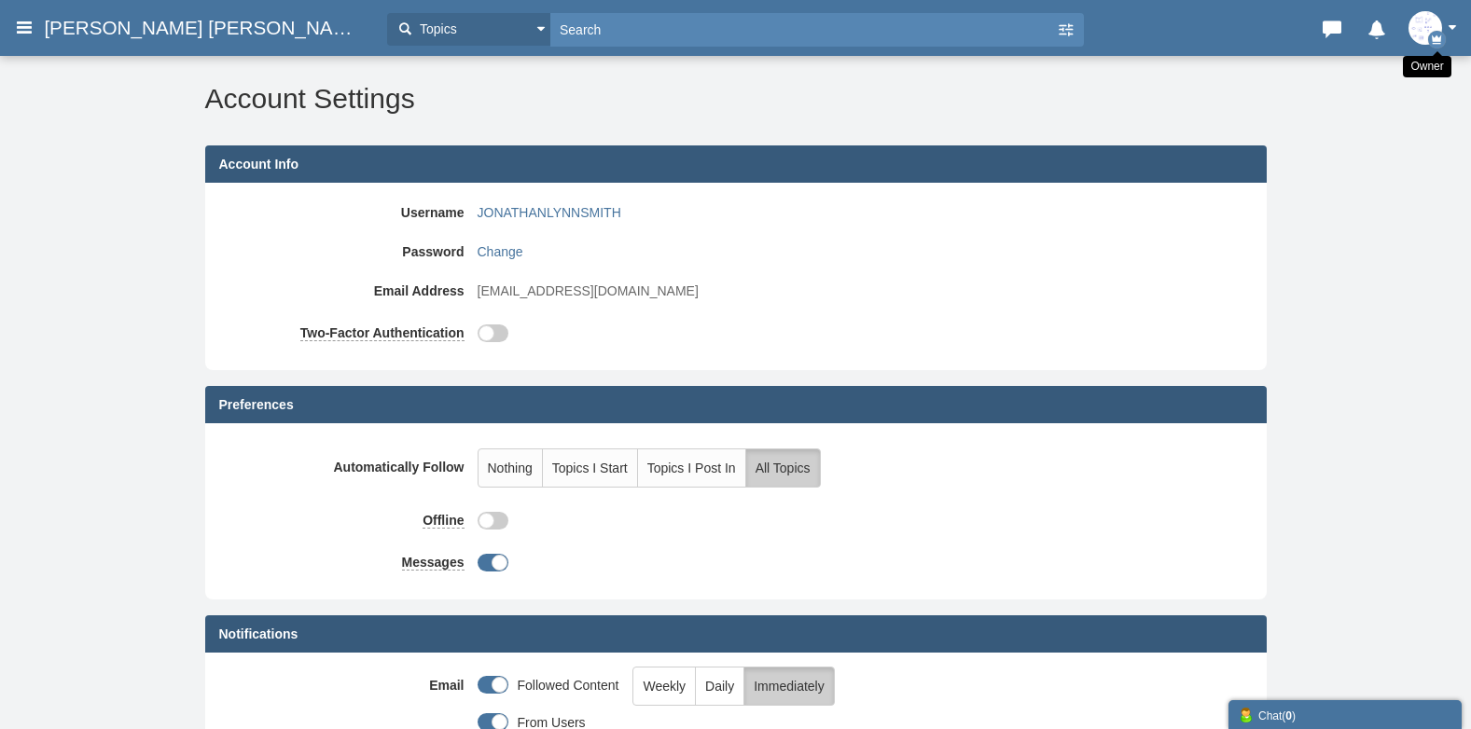
click at [1430, 34] on icon "button" at bounding box center [1437, 40] width 18 height 18
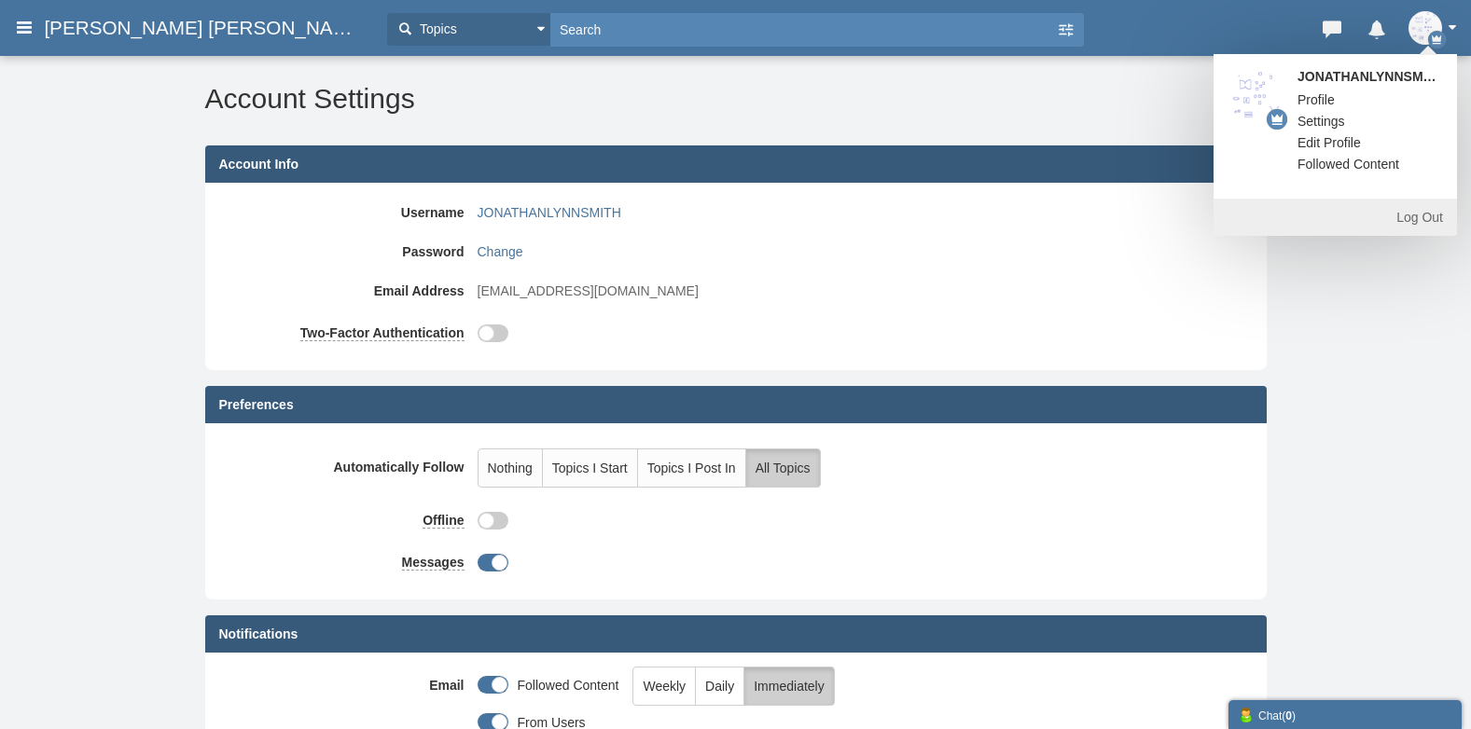
click at [1298, 135] on link "Edit Profile" at bounding box center [1328, 142] width 91 height 19
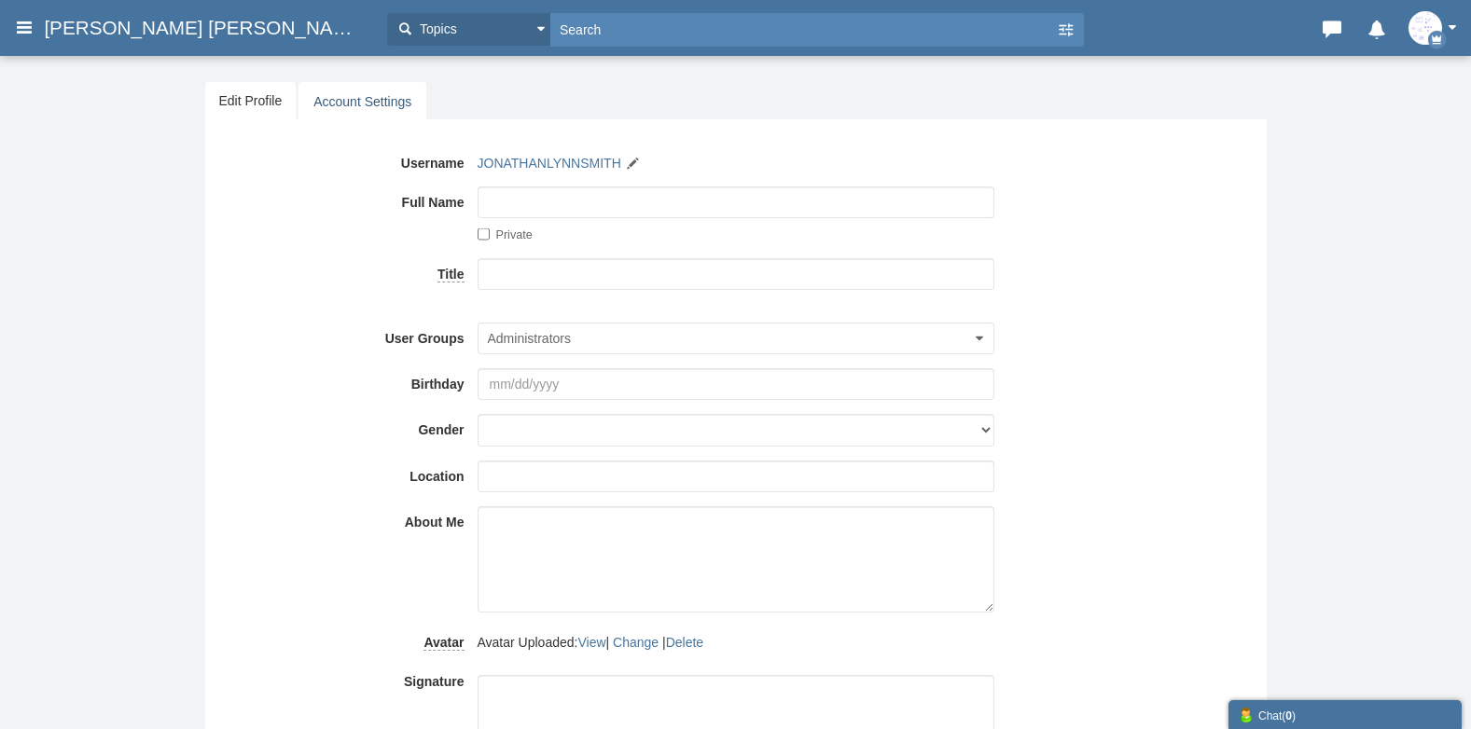
click at [332, 102] on link "Account Settings" at bounding box center [362, 101] width 128 height 39
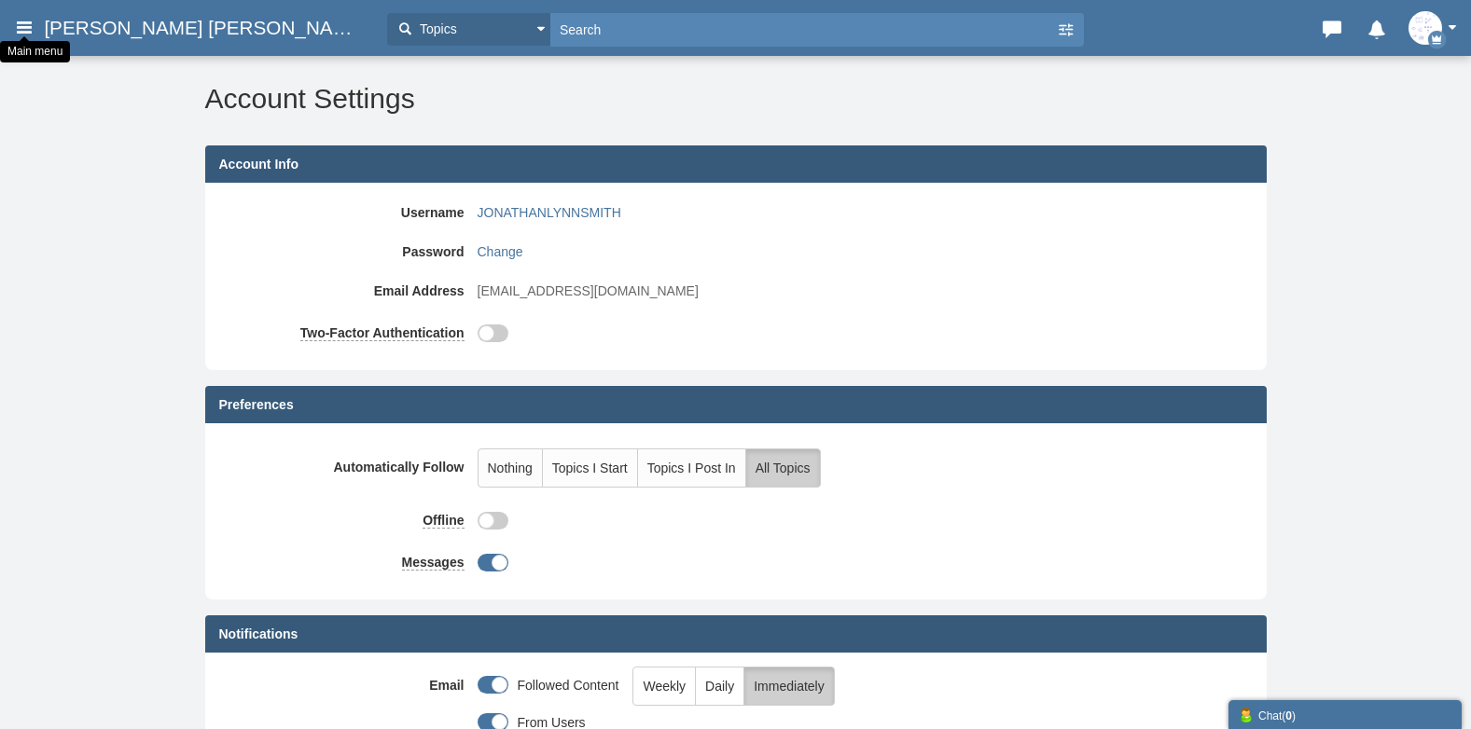
click at [28, 23] on icon at bounding box center [24, 27] width 21 height 34
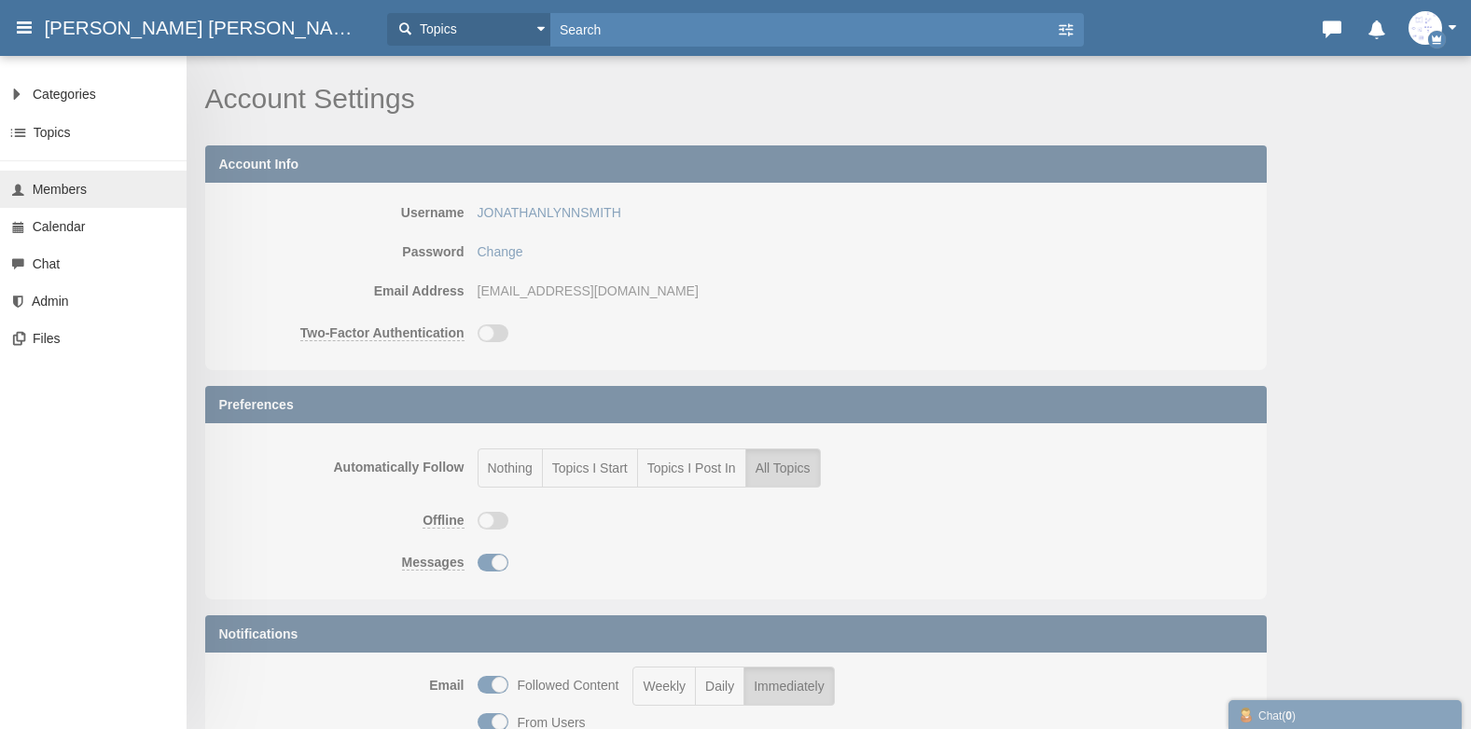
click at [41, 186] on span "Members" at bounding box center [60, 189] width 54 height 15
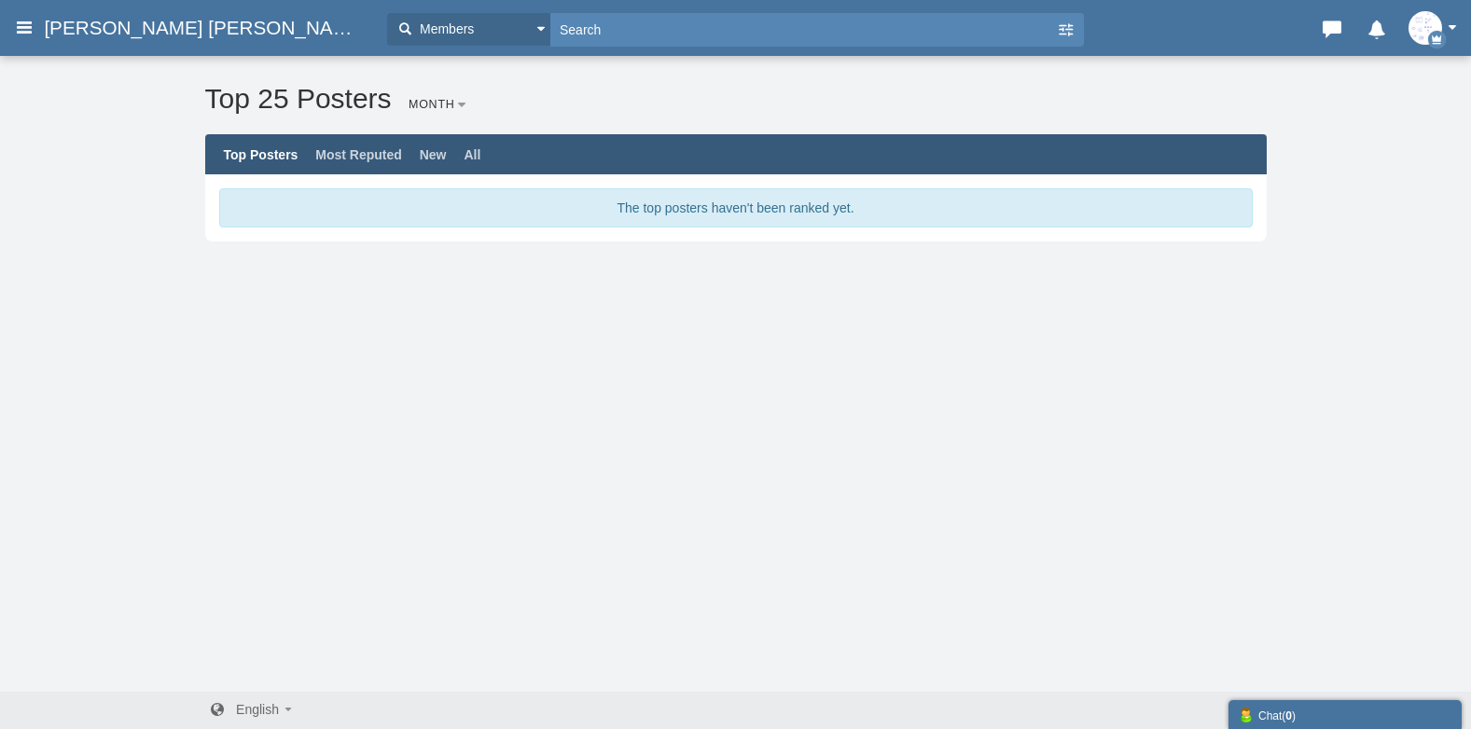
click at [1447, 20] on button "button" at bounding box center [1437, 28] width 58 height 34
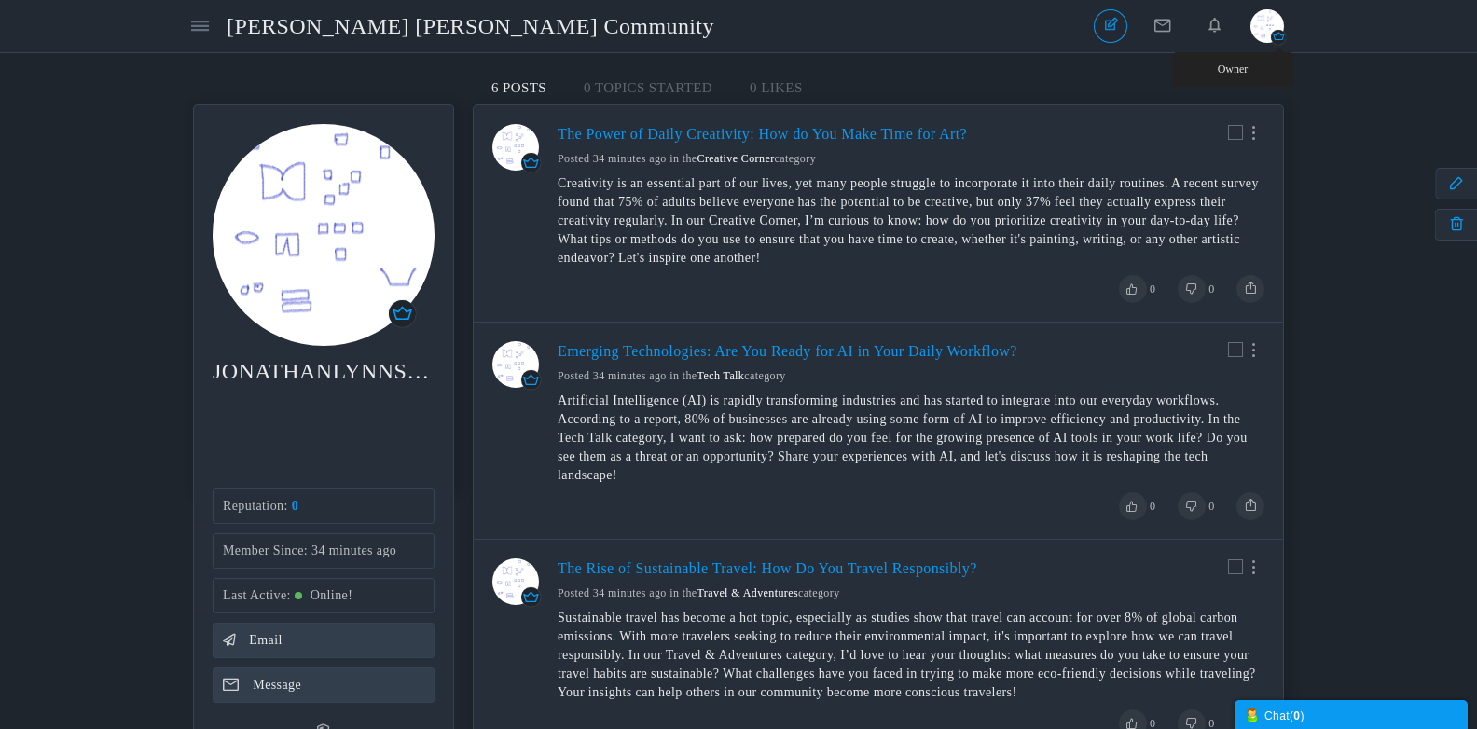
click at [1281, 32] on icon "button" at bounding box center [1278, 37] width 15 height 15
